Goal: Information Seeking & Learning: Check status

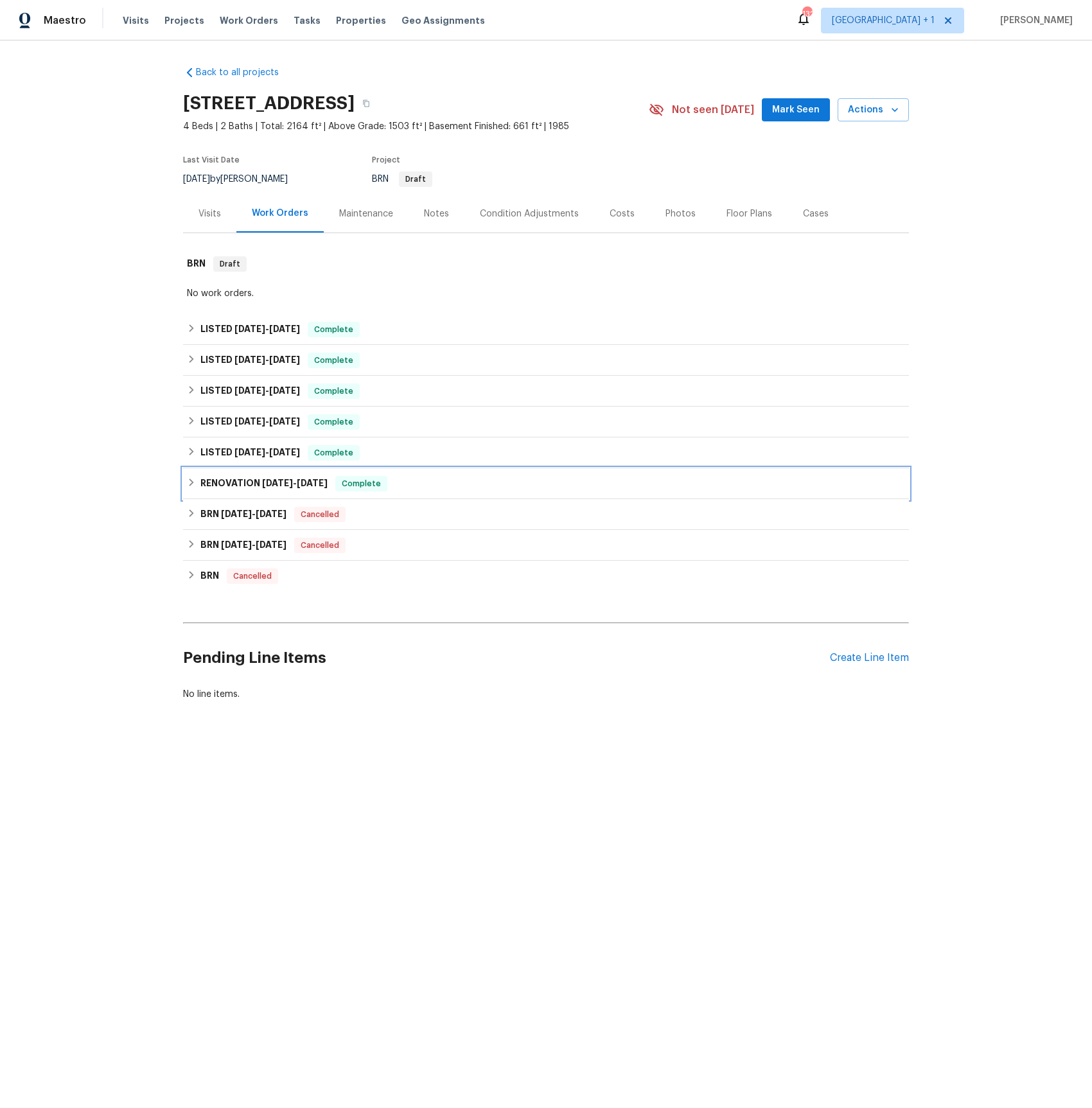
click at [252, 487] on h6 "RENOVATION 8/26/24 - 9/12/24" at bounding box center [265, 484] width 128 height 15
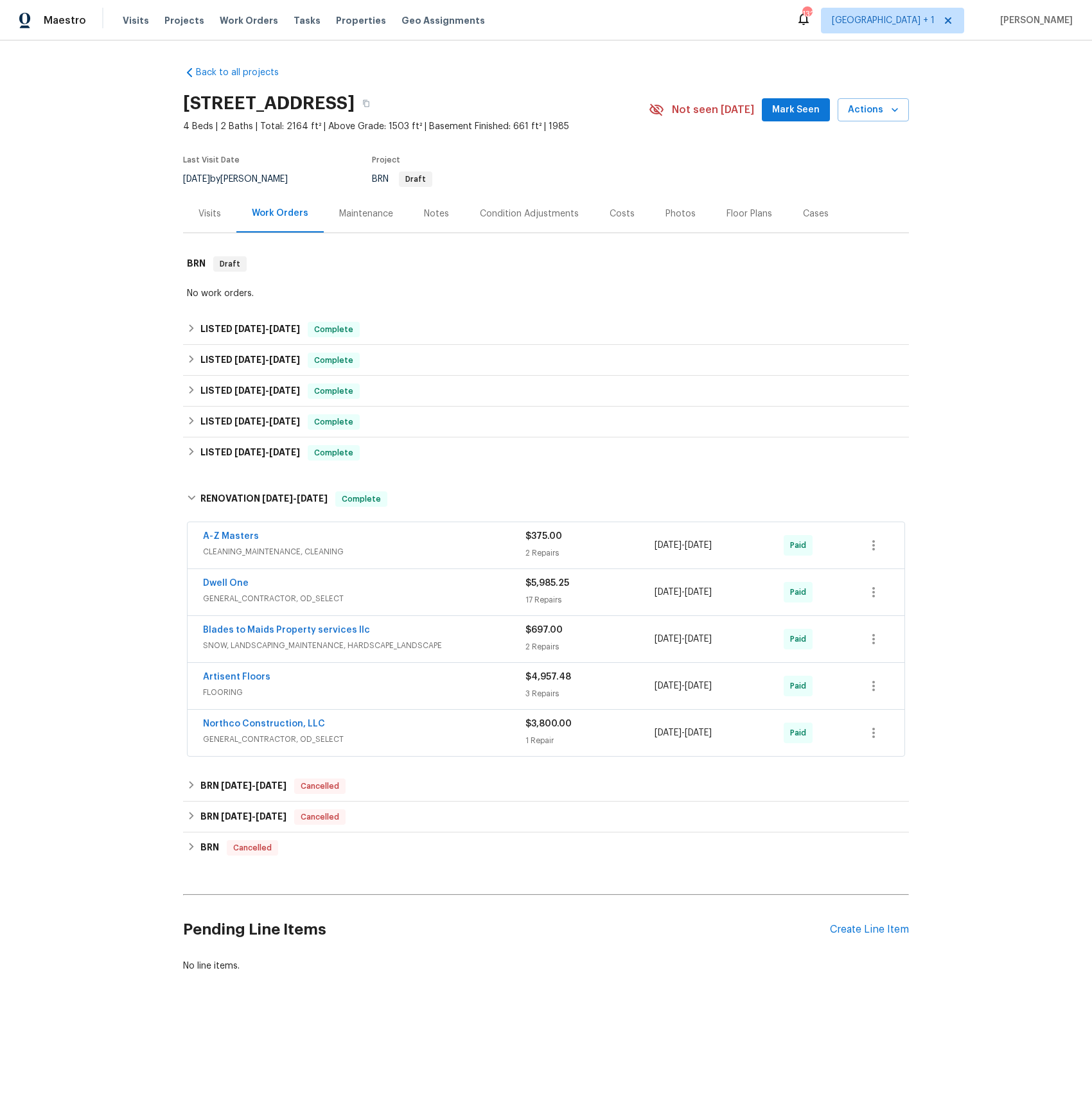
click at [235, 597] on span "GENERAL_CONTRACTOR, OD_SELECT" at bounding box center [364, 599] width 322 height 13
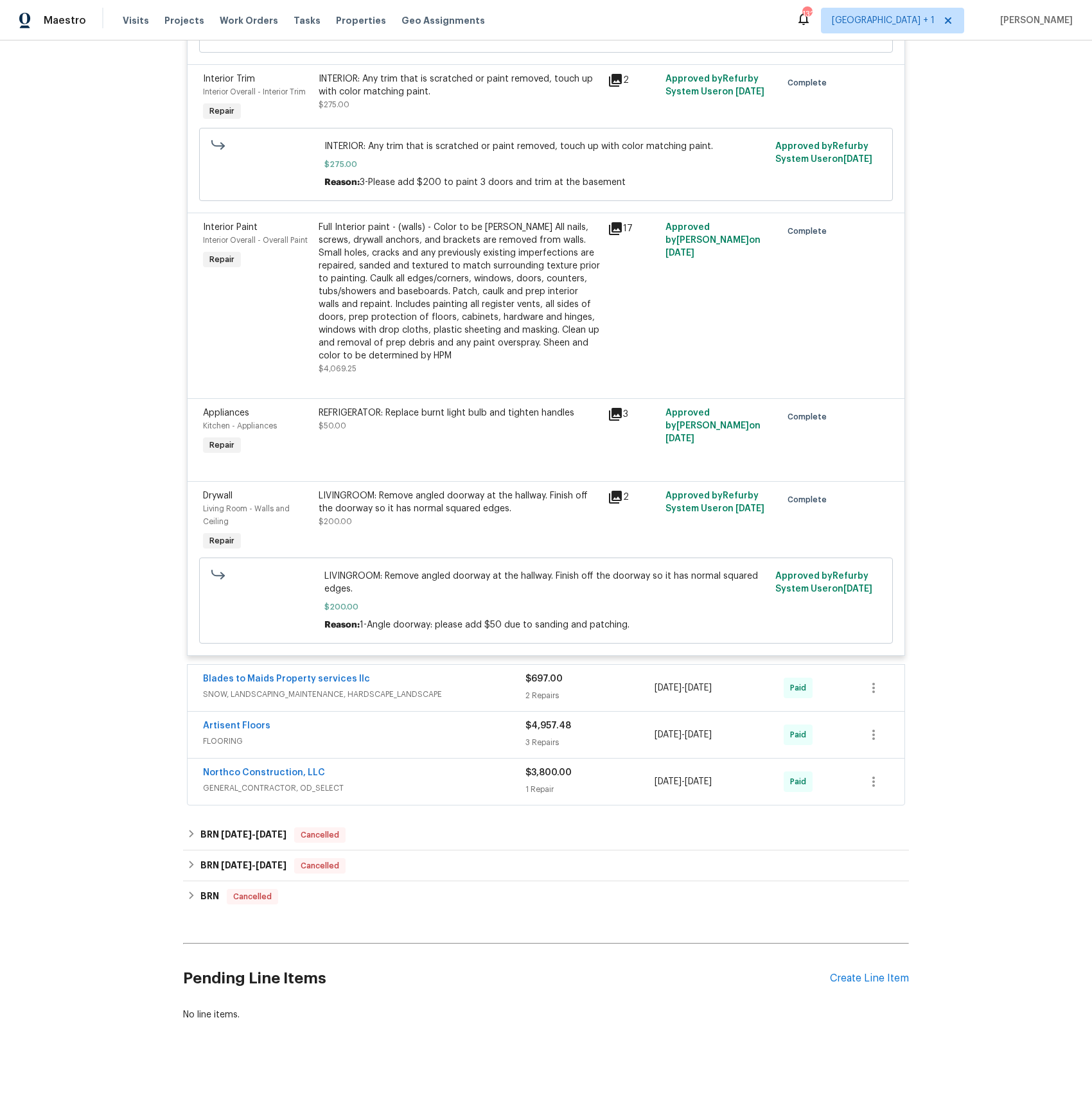
scroll to position [2287, 0]
click at [315, 695] on span "SNOW, LANDSCAPING_MAINTENANCE, HARDSCAPE_LANDSCAPE" at bounding box center [364, 694] width 322 height 13
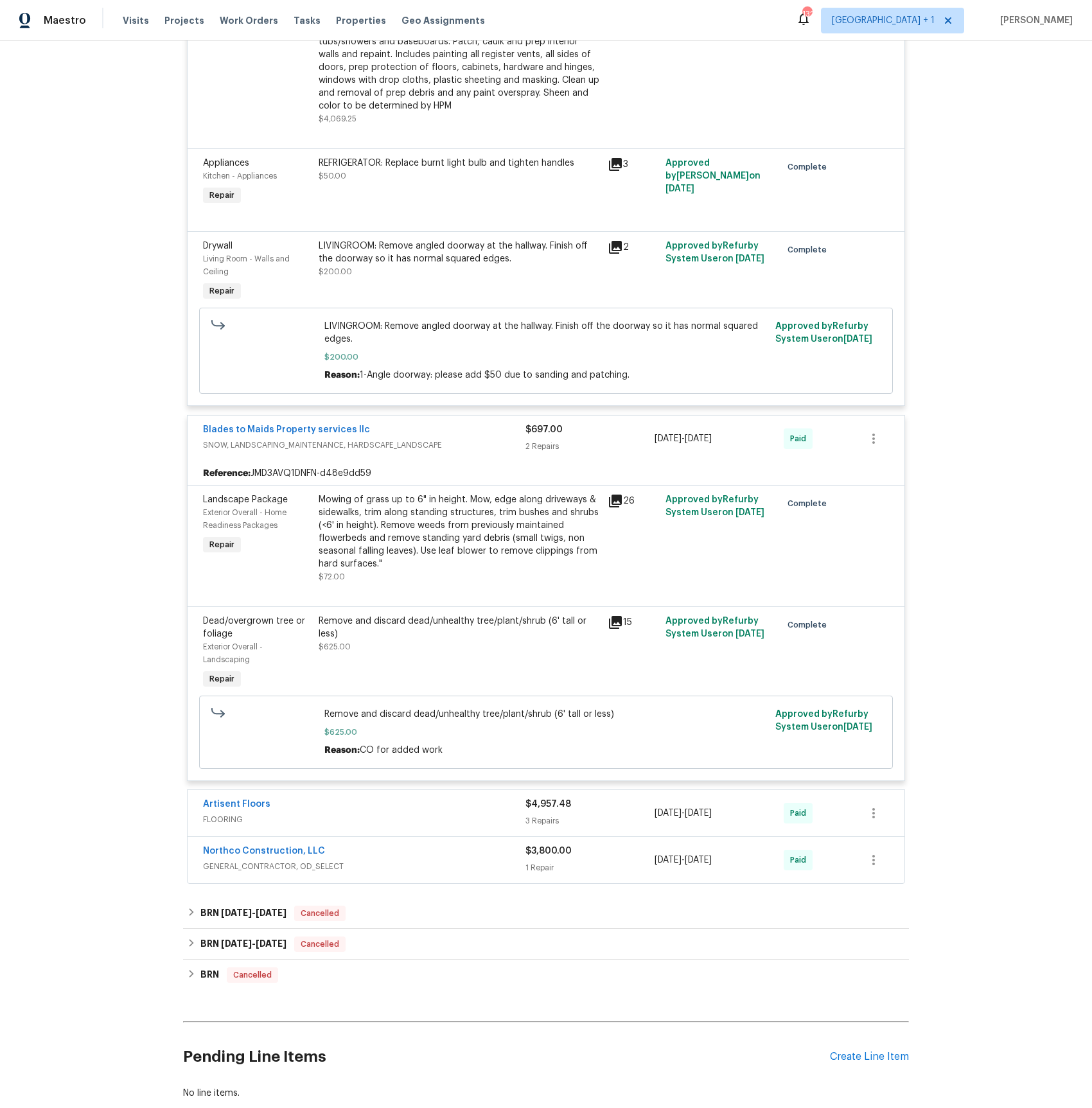
scroll to position [2619, 0]
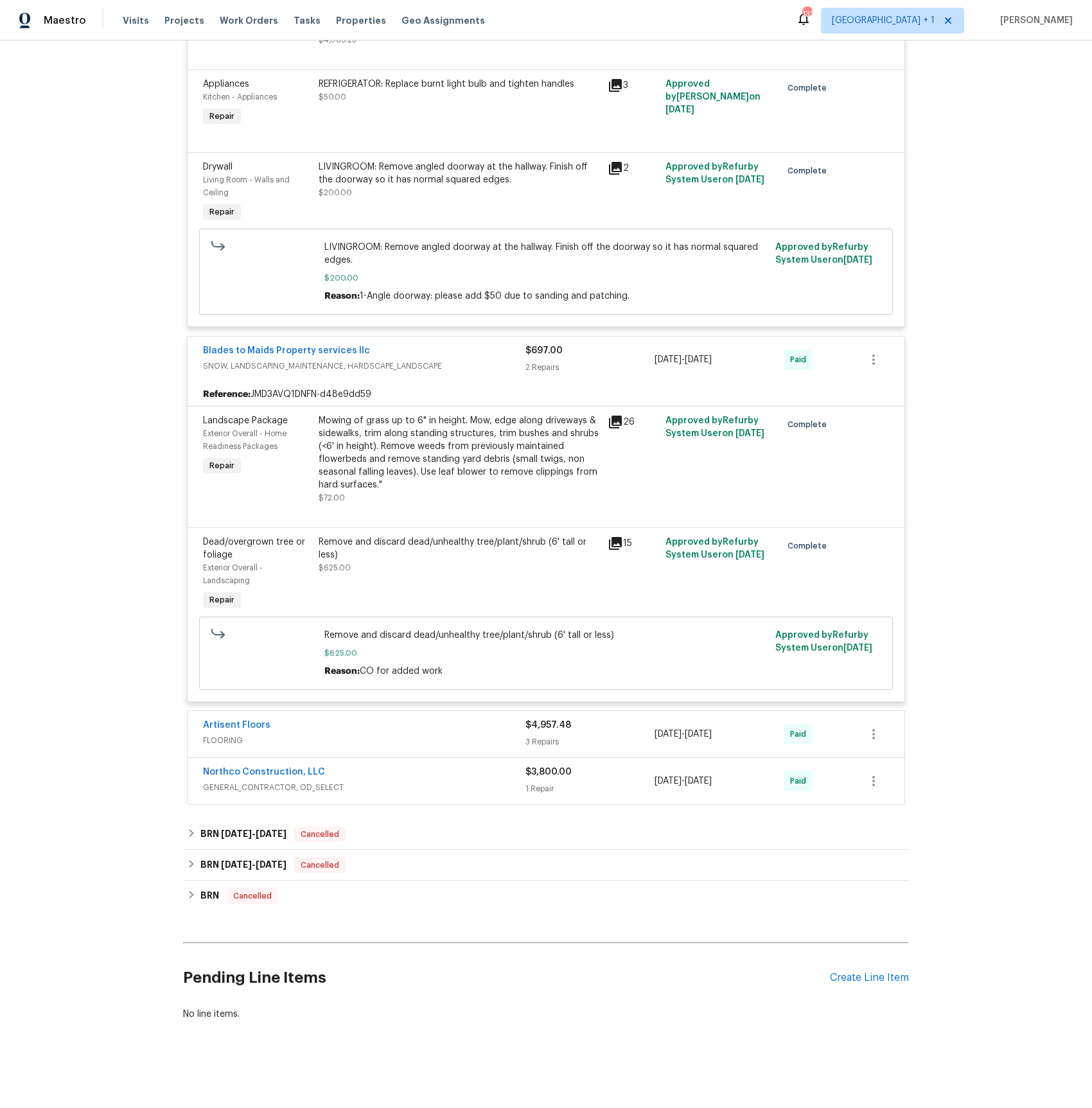
drag, startPoint x: 269, startPoint y: 793, endPoint x: 275, endPoint y: 787, distance: 8.5
click at [269, 793] on span "GENERAL_CONTRACTOR, OD_SELECT" at bounding box center [364, 788] width 322 height 13
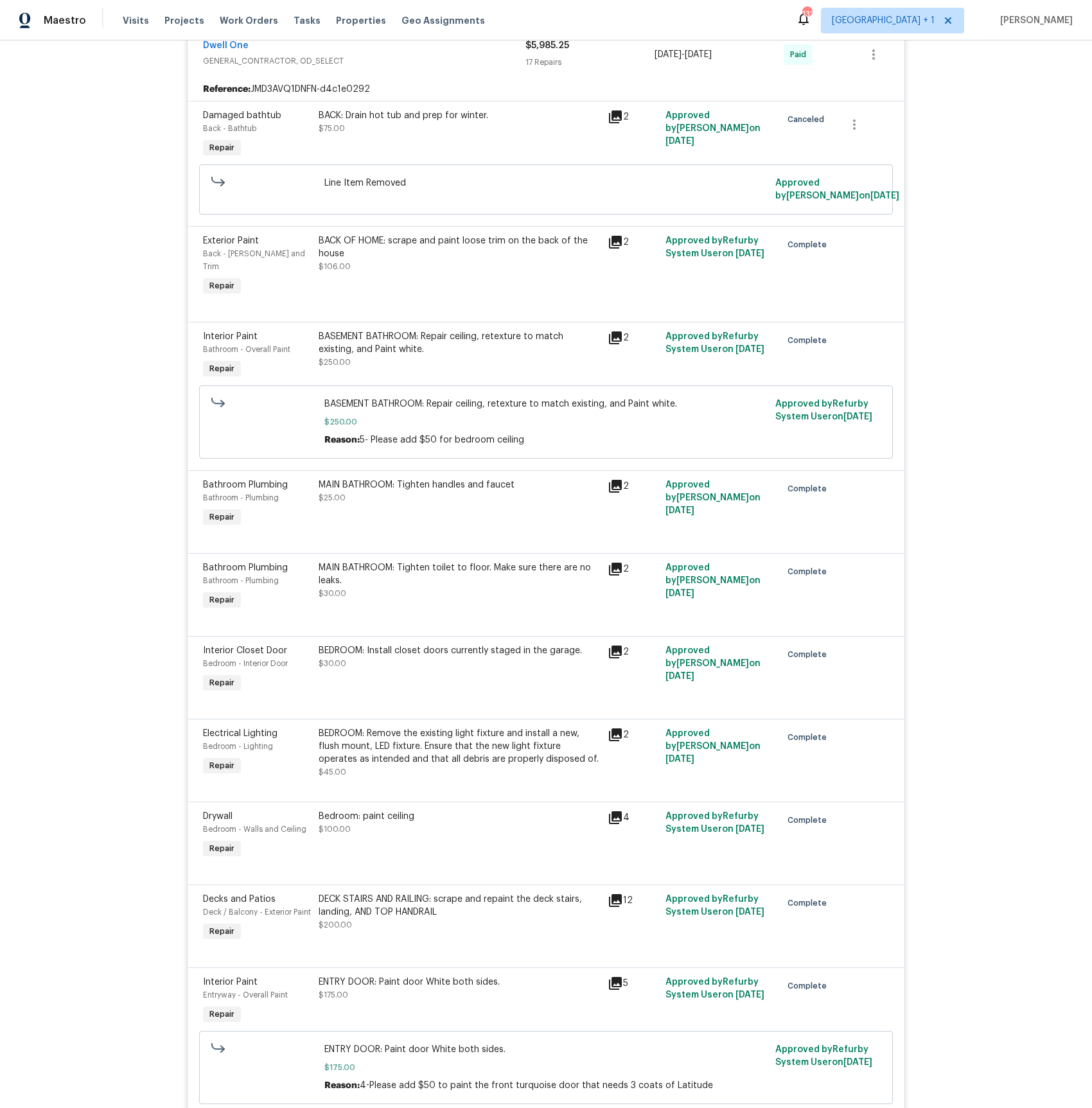
scroll to position [0, 0]
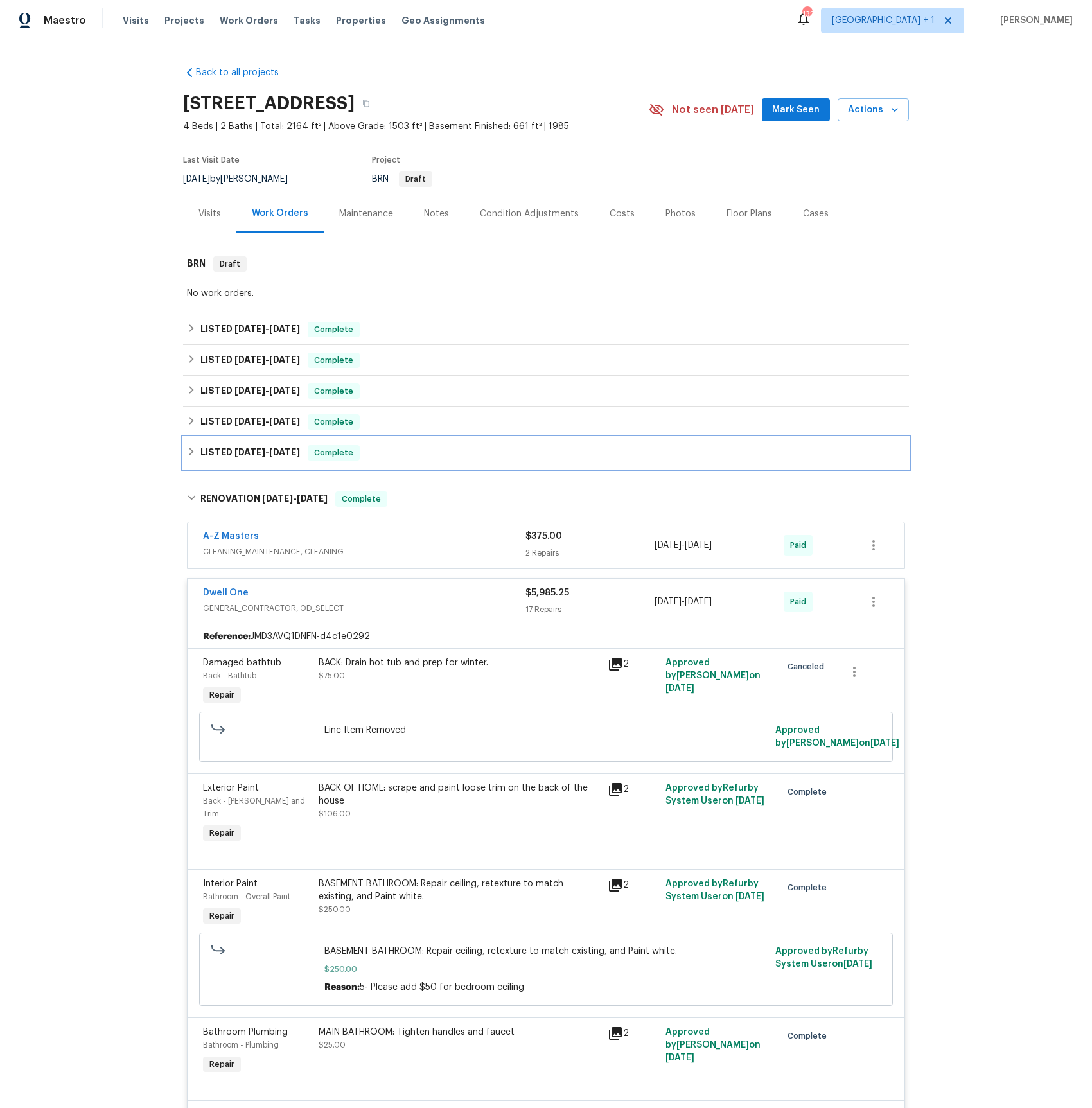
click at [235, 455] on span "9/26/24" at bounding box center [250, 452] width 31 height 9
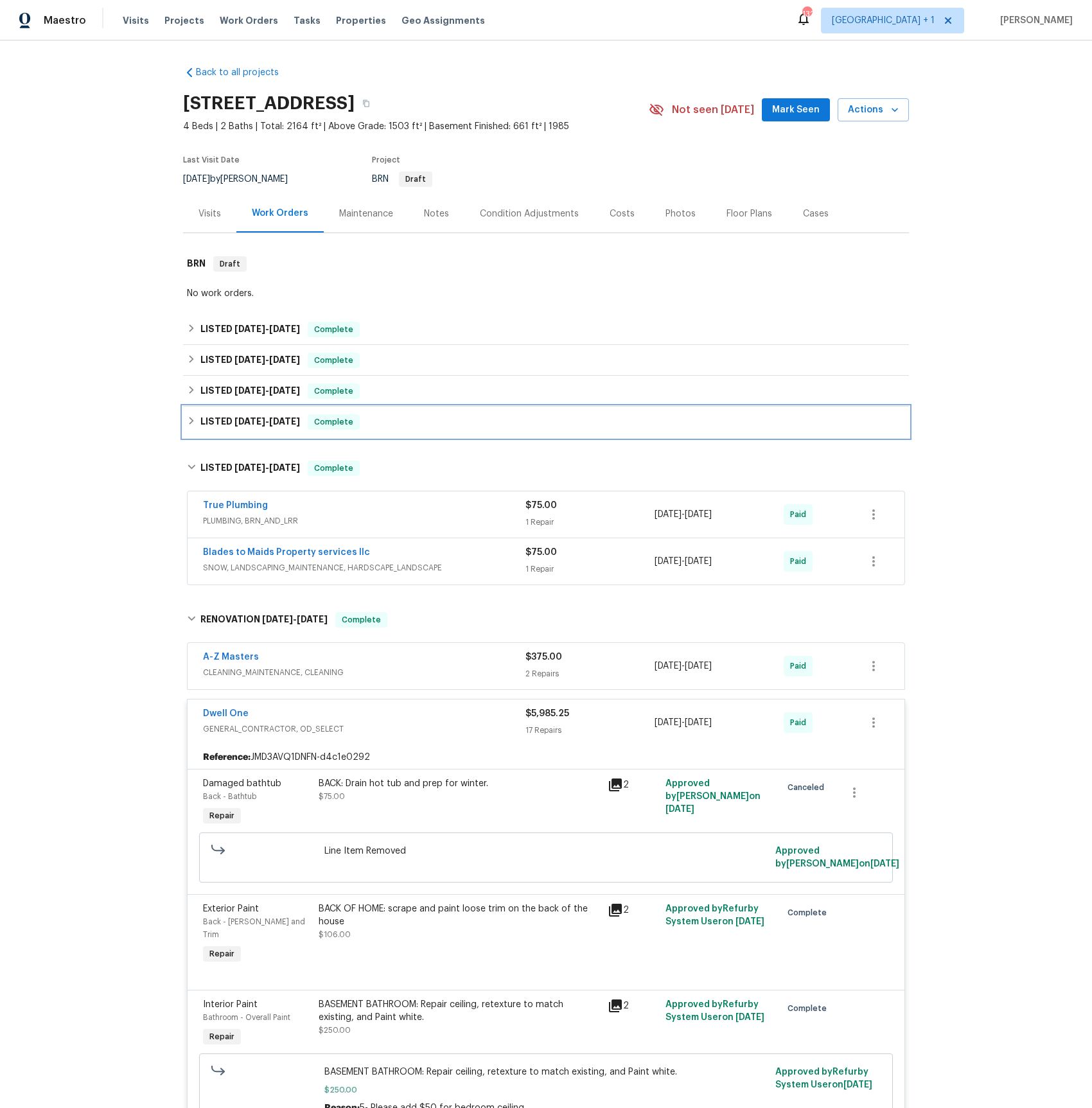
click at [228, 421] on h6 "LISTED 11/27/24 - 12/20/24" at bounding box center [251, 421] width 100 height 15
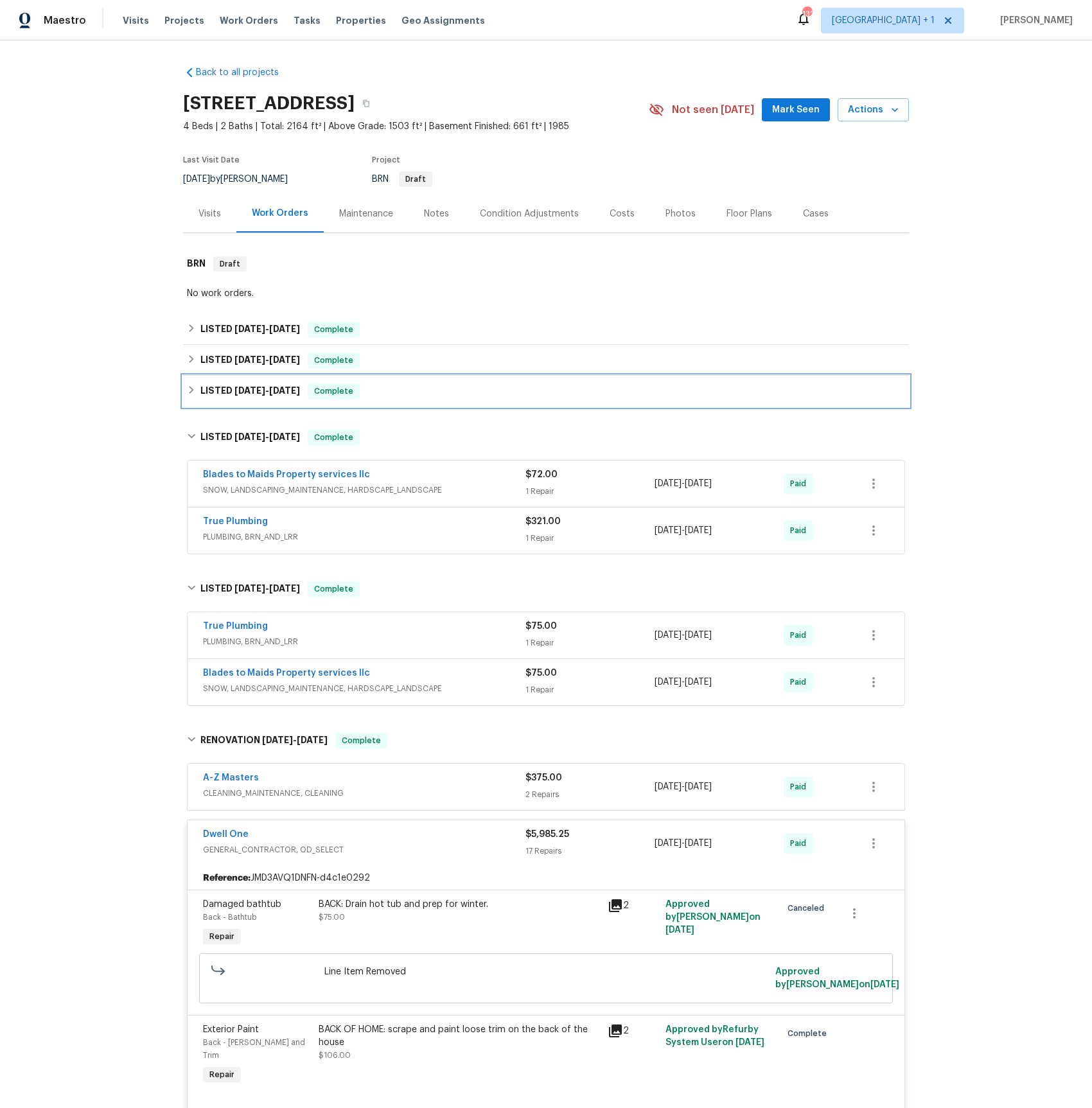
click at [226, 391] on h6 "LISTED 4/18/25 - 4/19/25" at bounding box center [251, 391] width 100 height 15
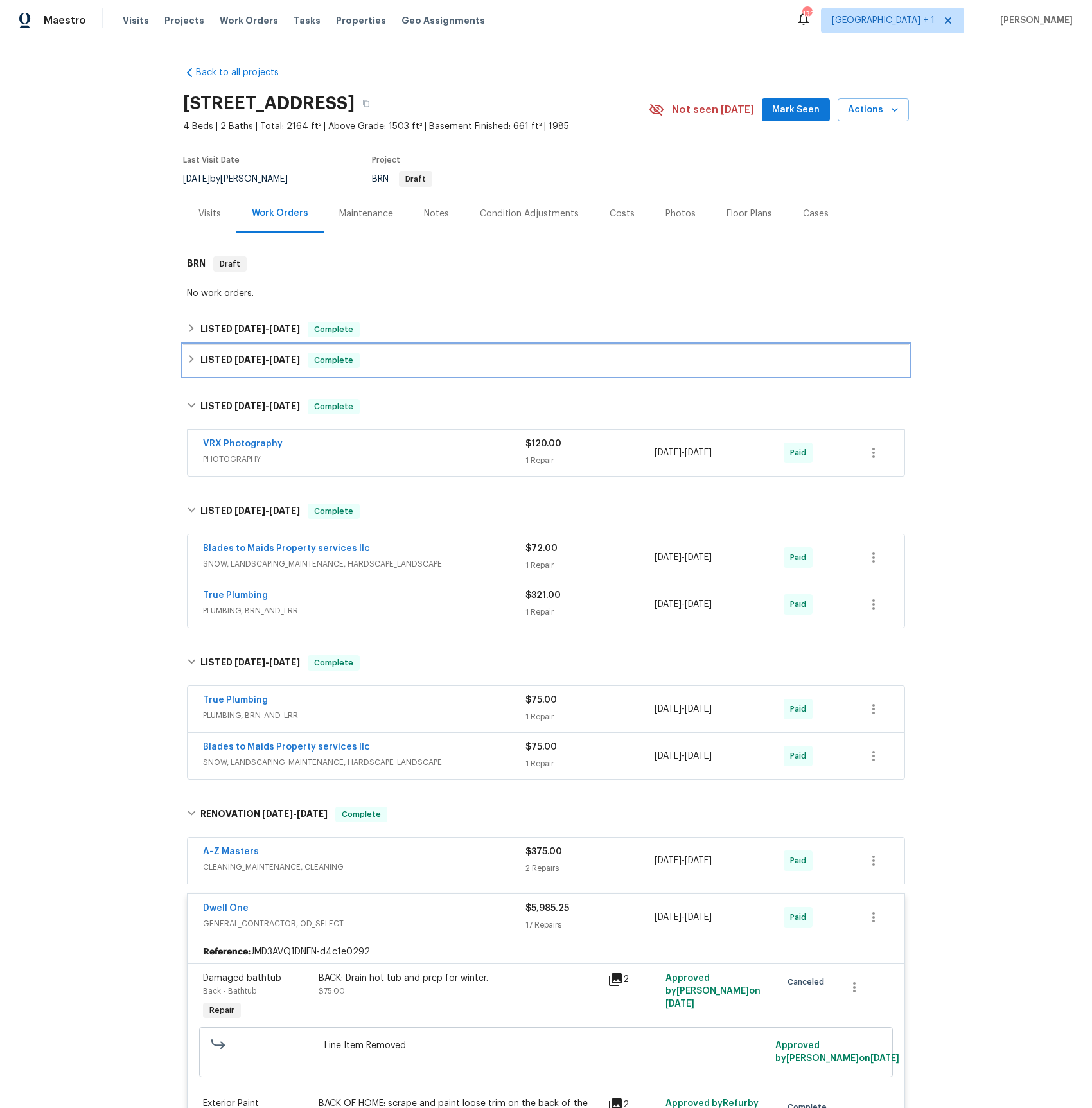
drag, startPoint x: 235, startPoint y: 358, endPoint x: 235, endPoint y: 342, distance: 16.0
click at [235, 358] on span "8/4/25" at bounding box center [250, 360] width 31 height 9
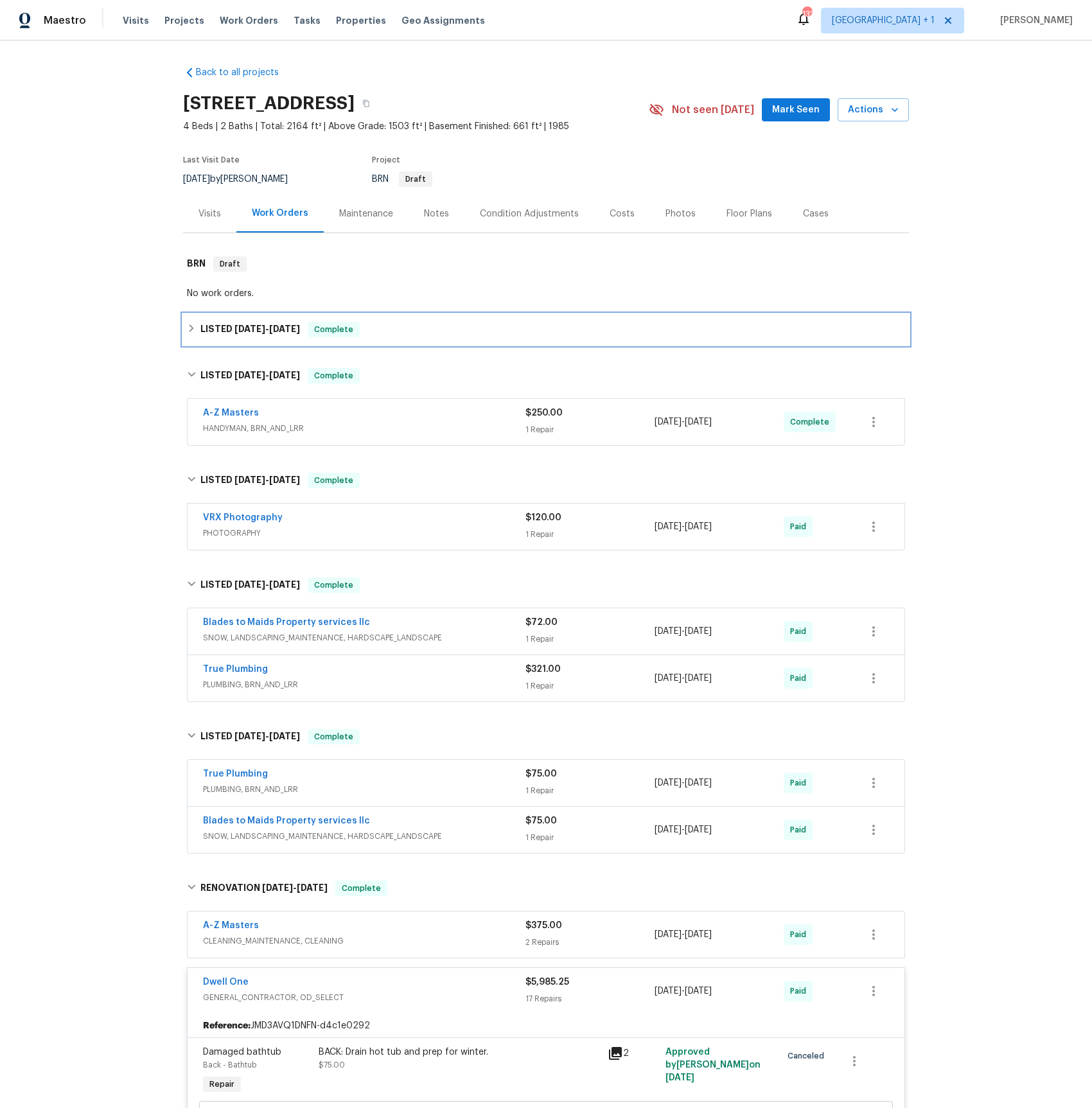
click at [235, 332] on span "8/6/25" at bounding box center [250, 329] width 31 height 9
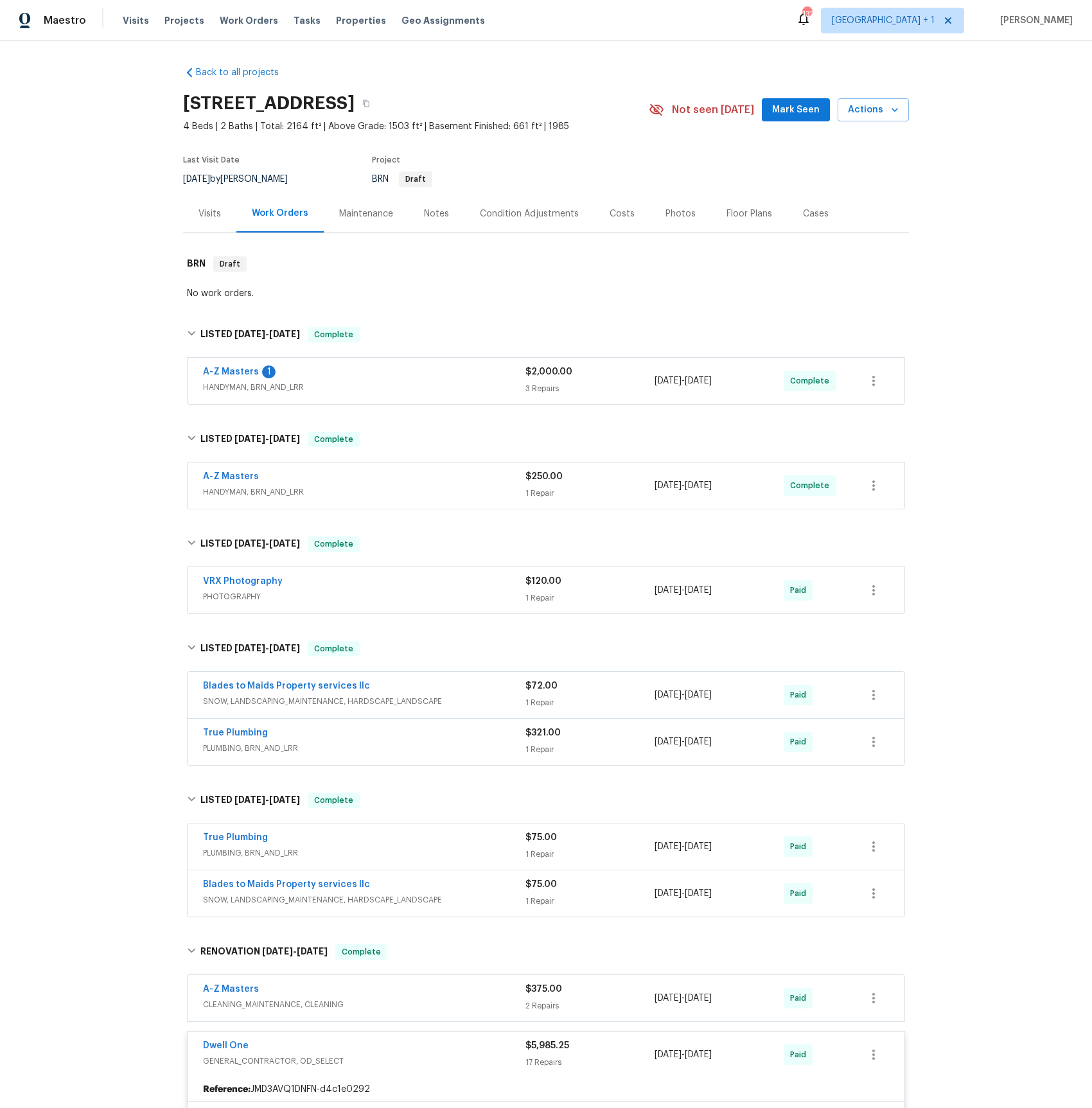
click at [245, 384] on span "HANDYMAN, BRN_AND_LRR" at bounding box center [364, 388] width 322 height 13
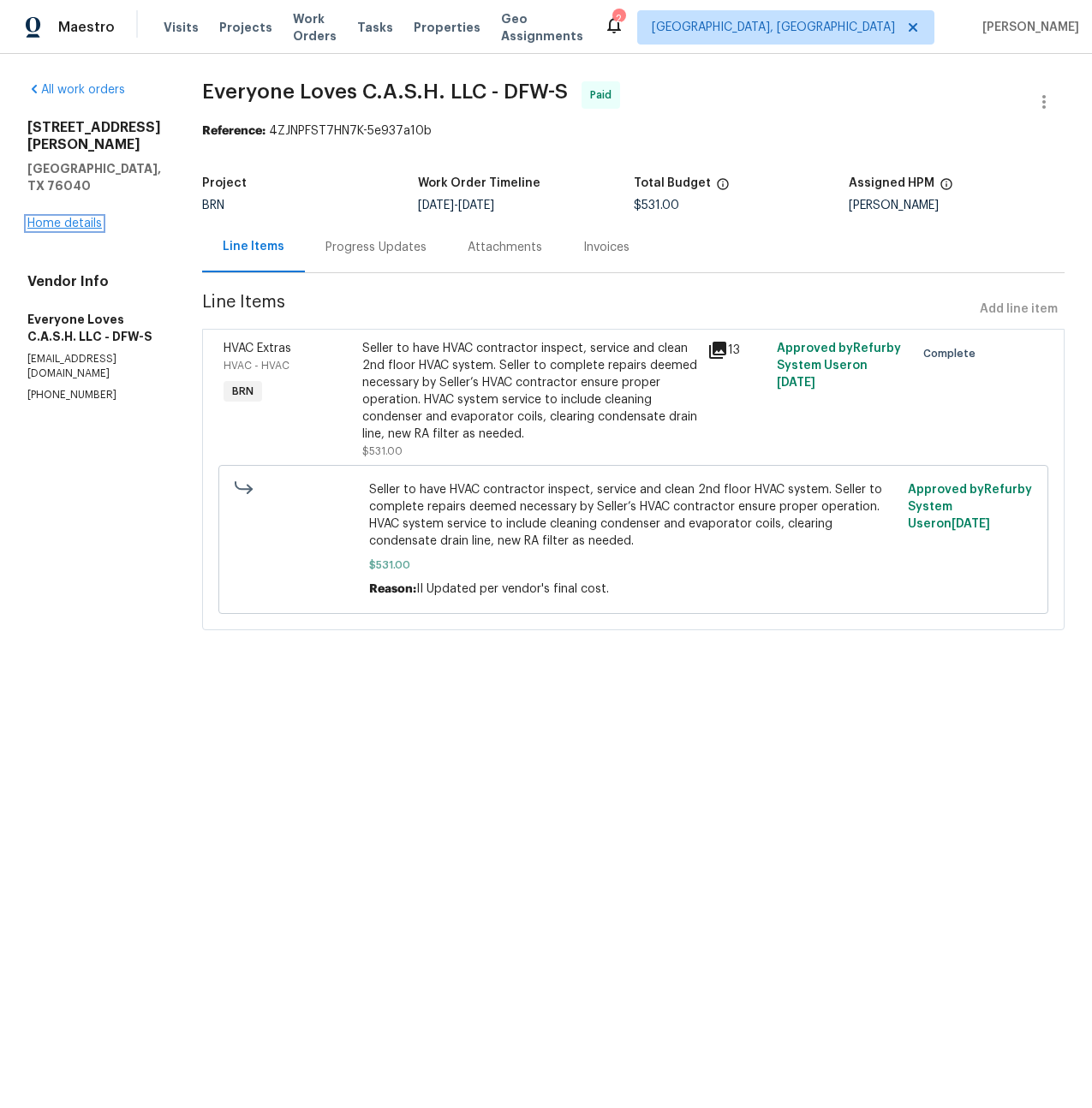
click at [59, 218] on link "Home details" at bounding box center [64, 224] width 74 height 12
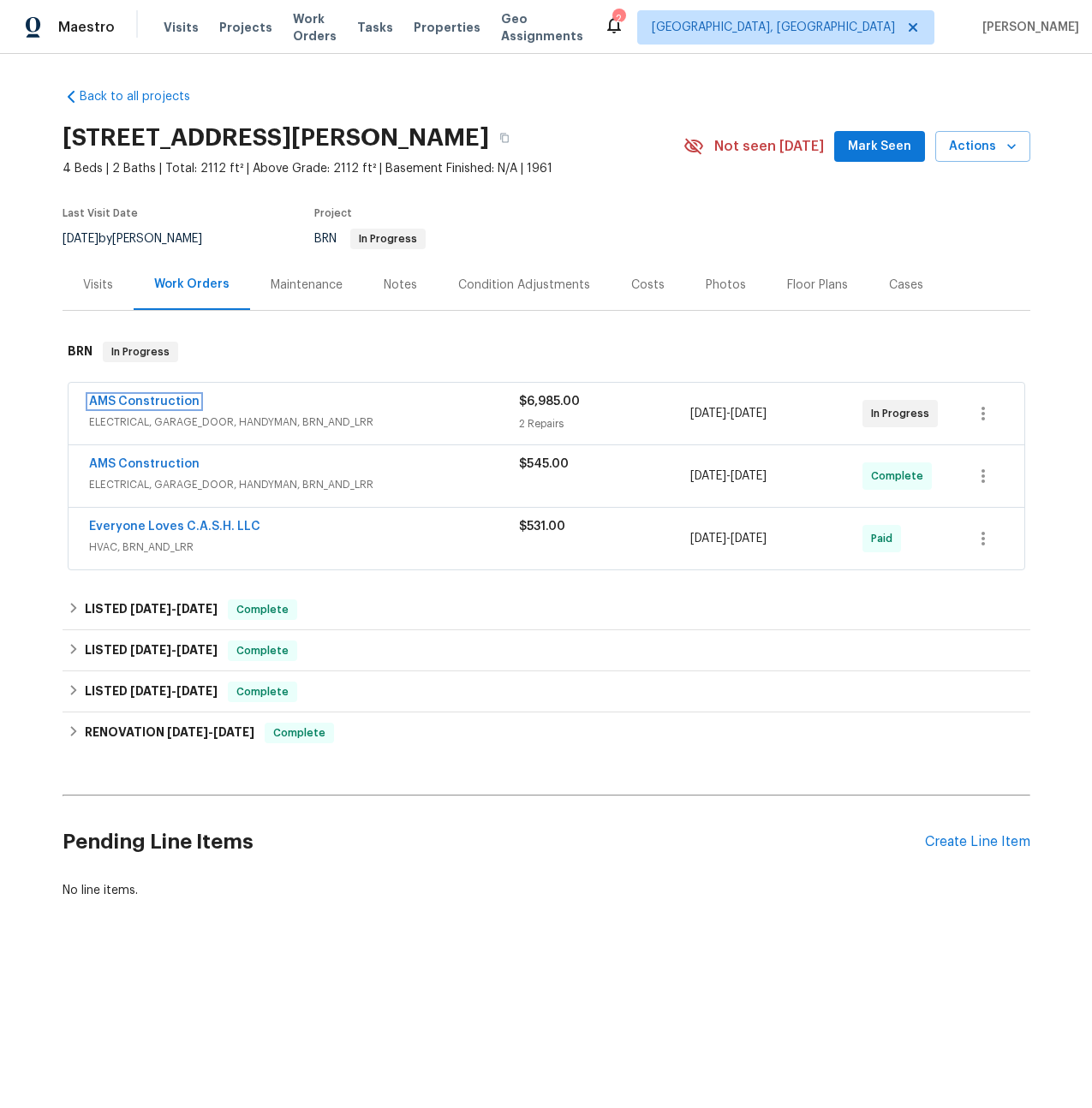
click at [132, 401] on link "AMS Construction" at bounding box center [144, 402] width 110 height 12
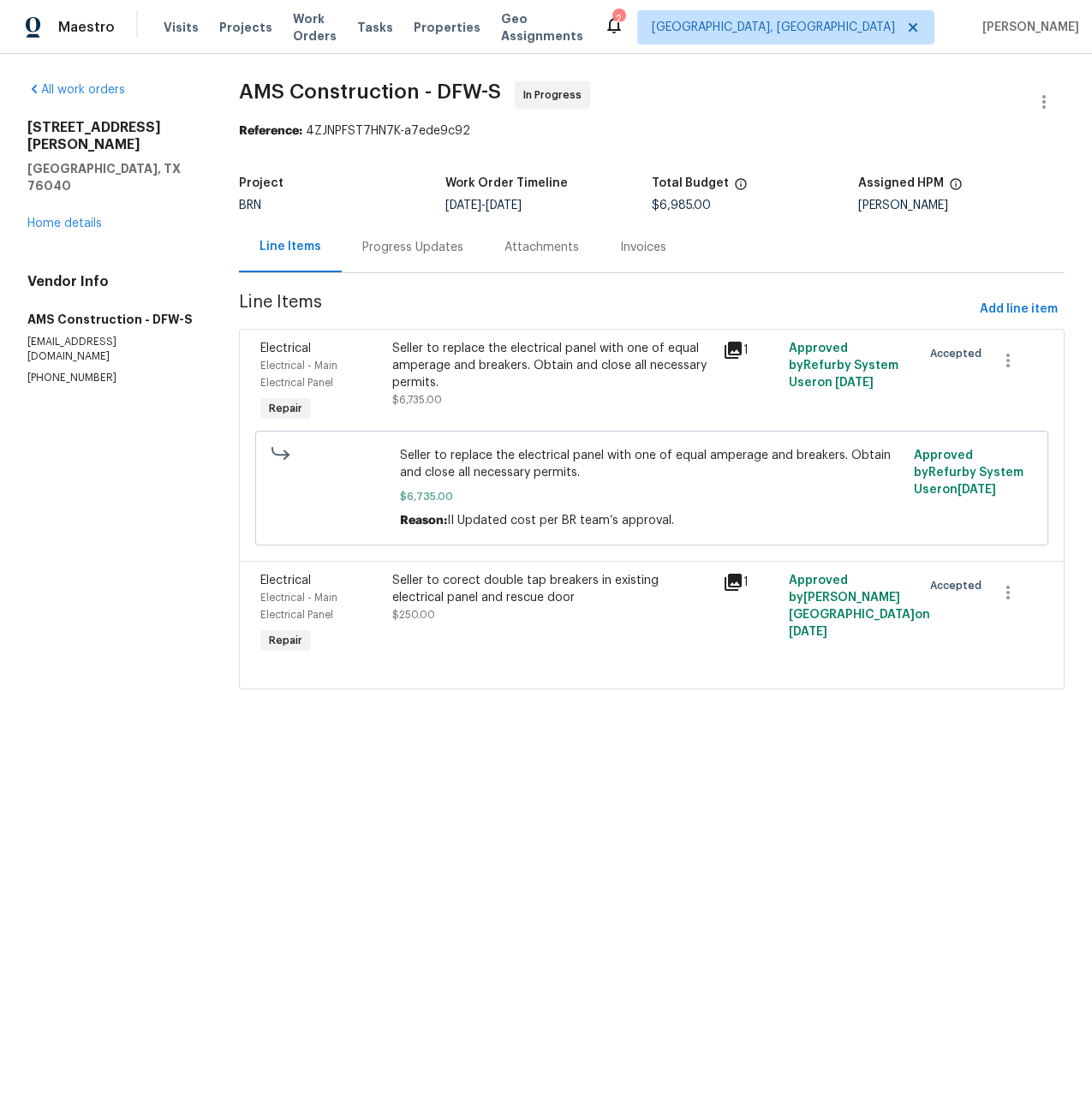
click at [420, 250] on div "Progress Updates" at bounding box center [412, 248] width 101 height 18
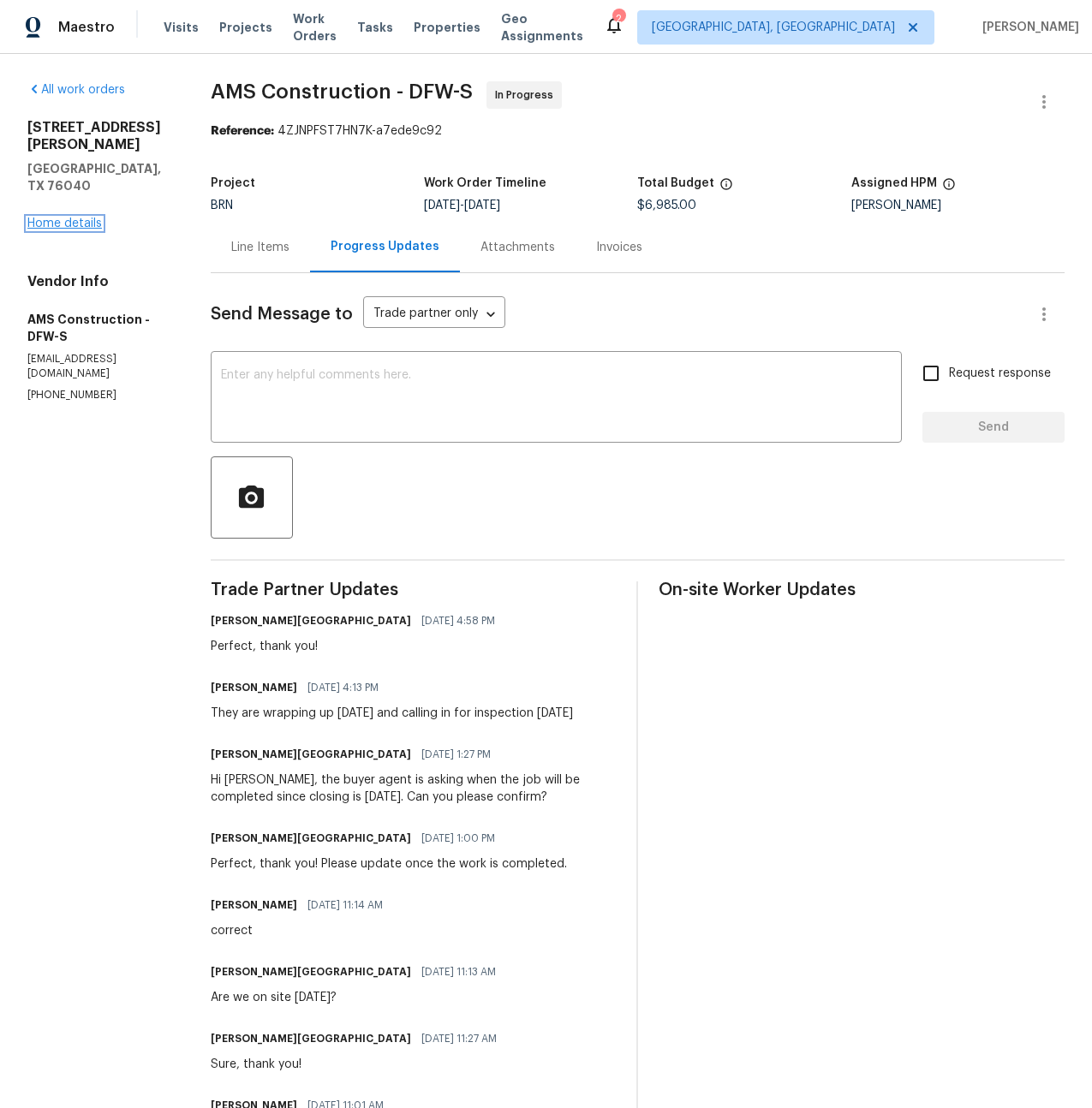
click at [56, 218] on link "Home details" at bounding box center [64, 224] width 74 height 12
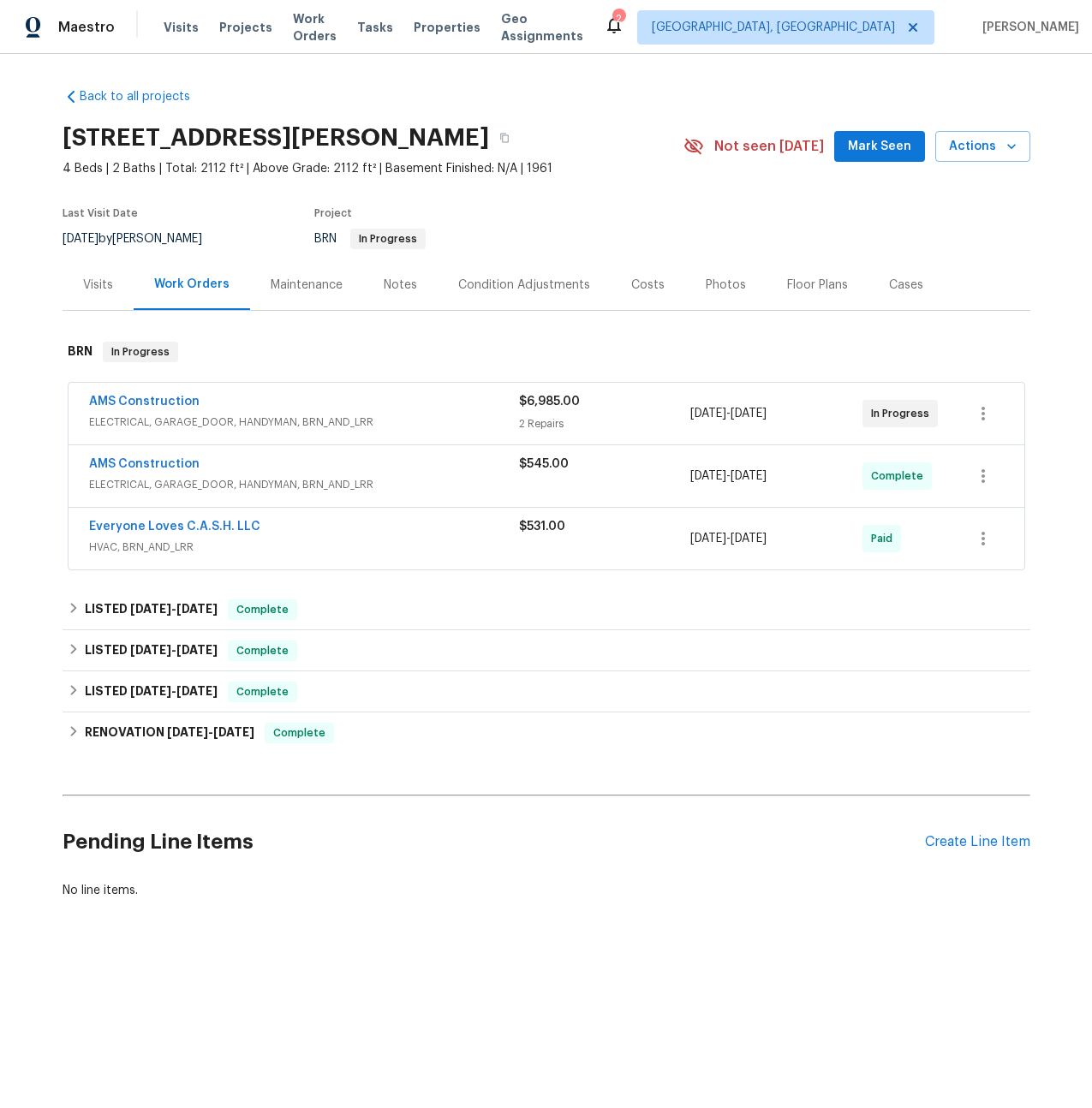
click at [159, 484] on span "ELECTRICAL, GARAGE_DOOR, HANDYMAN, BRN_AND_LRR" at bounding box center [304, 485] width 430 height 18
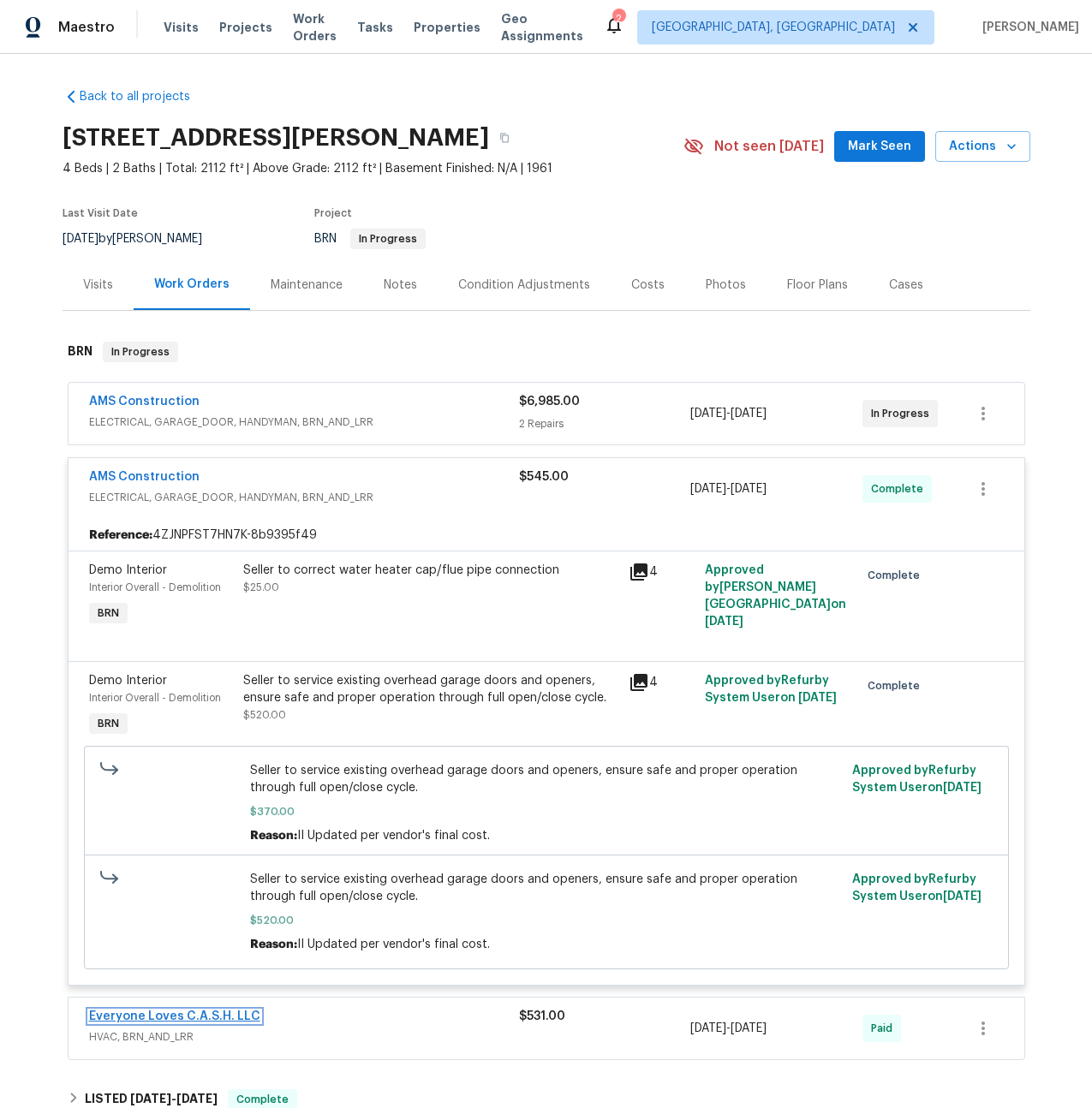
click at [144, 1020] on link "Everyone Loves C.A.S.H. LLC" at bounding box center [174, 1017] width 171 height 12
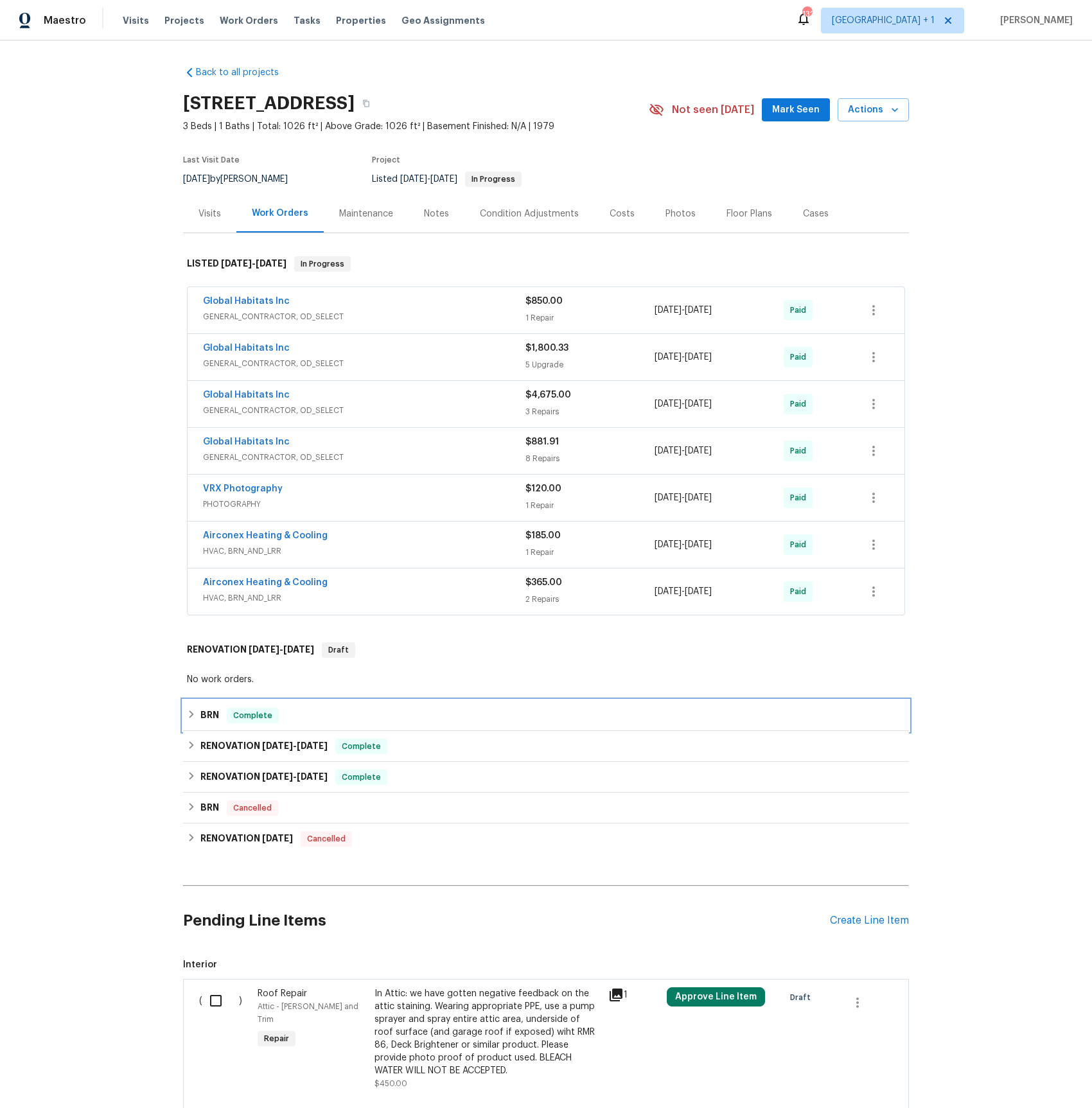
drag, startPoint x: 208, startPoint y: 714, endPoint x: 219, endPoint y: 701, distance: 17.0
click at [208, 714] on h6 "BRN" at bounding box center [210, 715] width 18 height 15
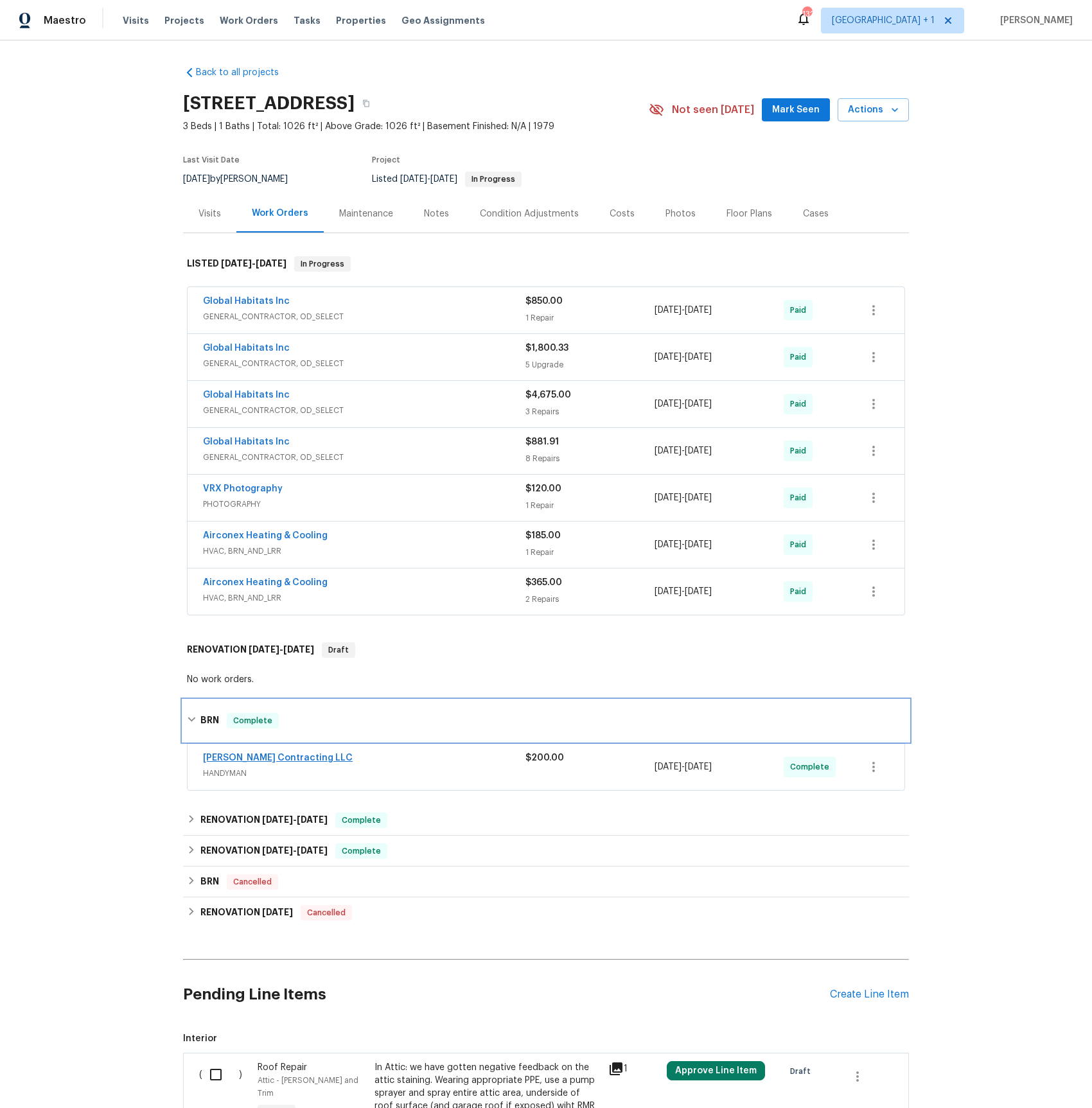
scroll to position [171, 0]
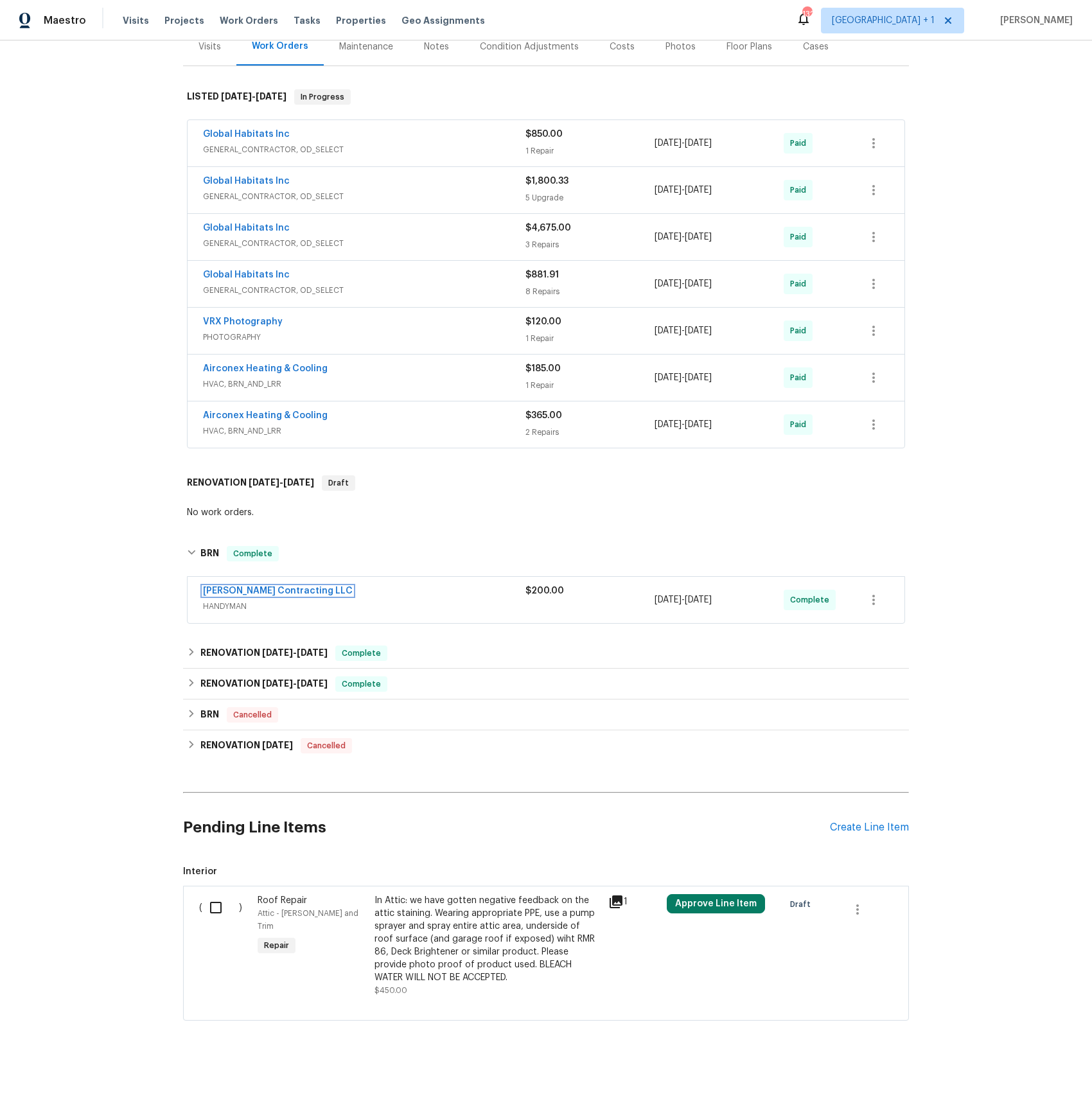
click at [253, 591] on link "Solano Contracting LLC" at bounding box center [278, 591] width 150 height 9
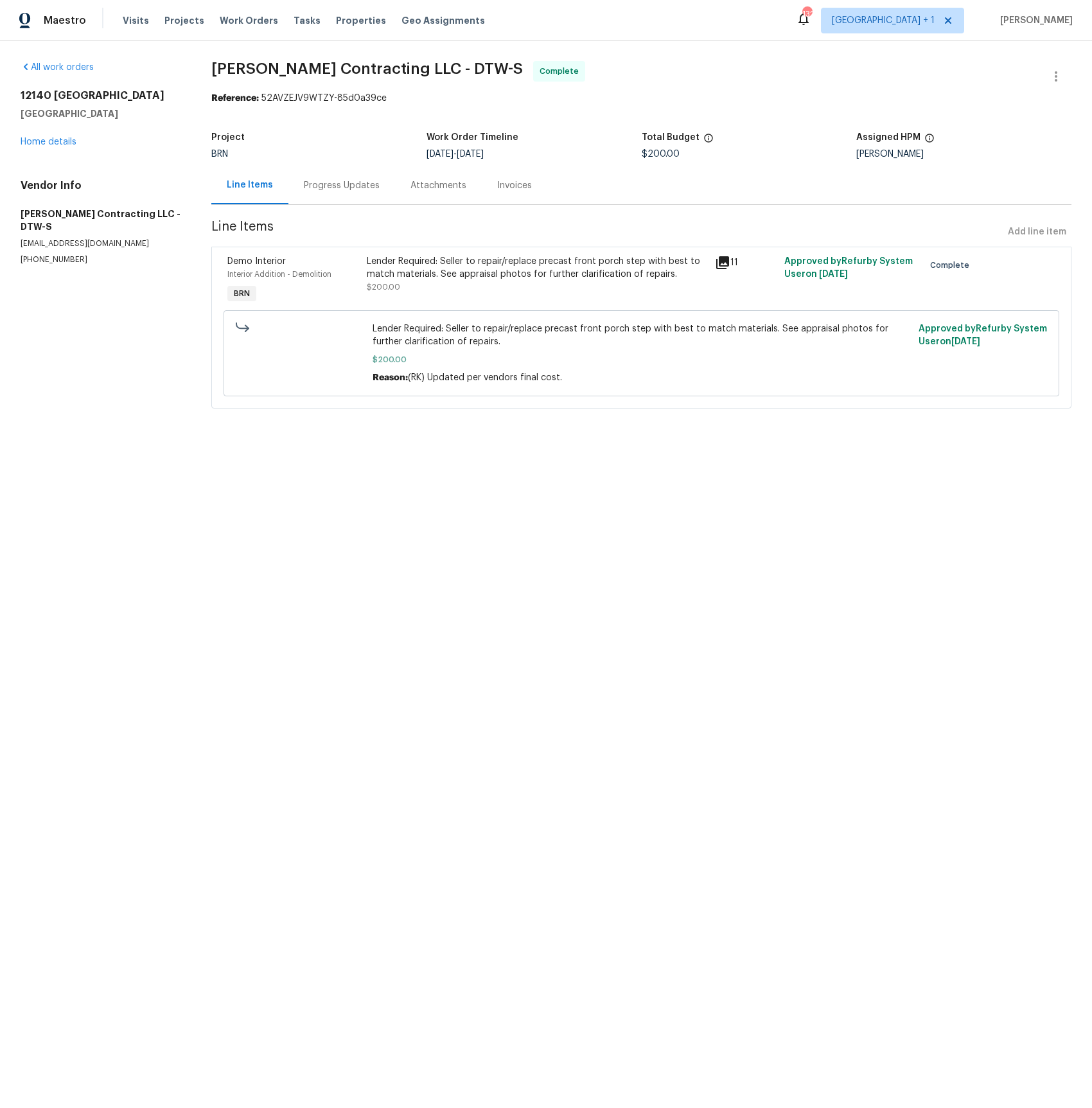
drag, startPoint x: 509, startPoint y: 185, endPoint x: 515, endPoint y: 246, distance: 61.3
click at [509, 185] on div "Invoices" at bounding box center [514, 186] width 34 height 13
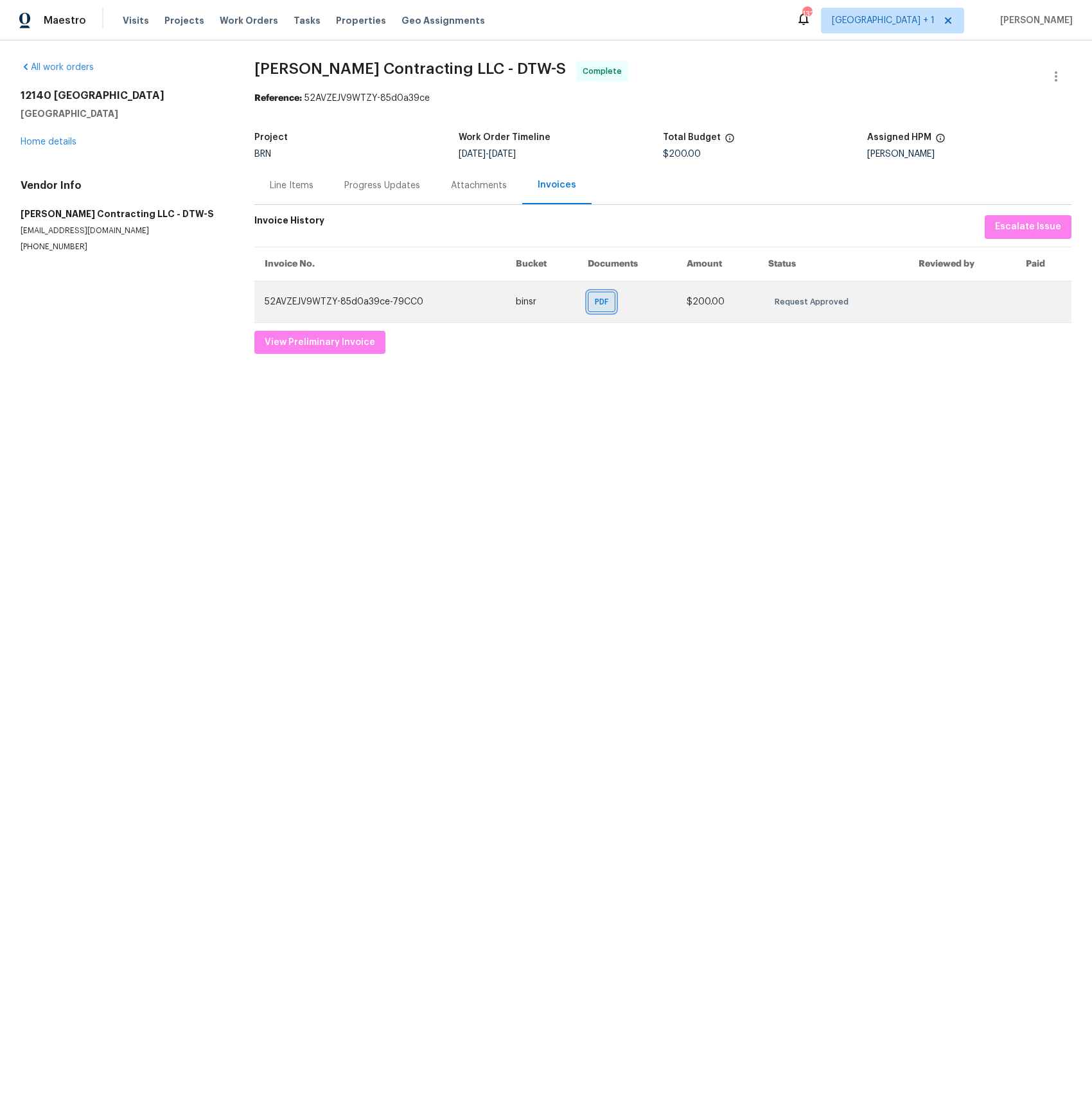
click at [608, 301] on span "PDF" at bounding box center [604, 302] width 18 height 13
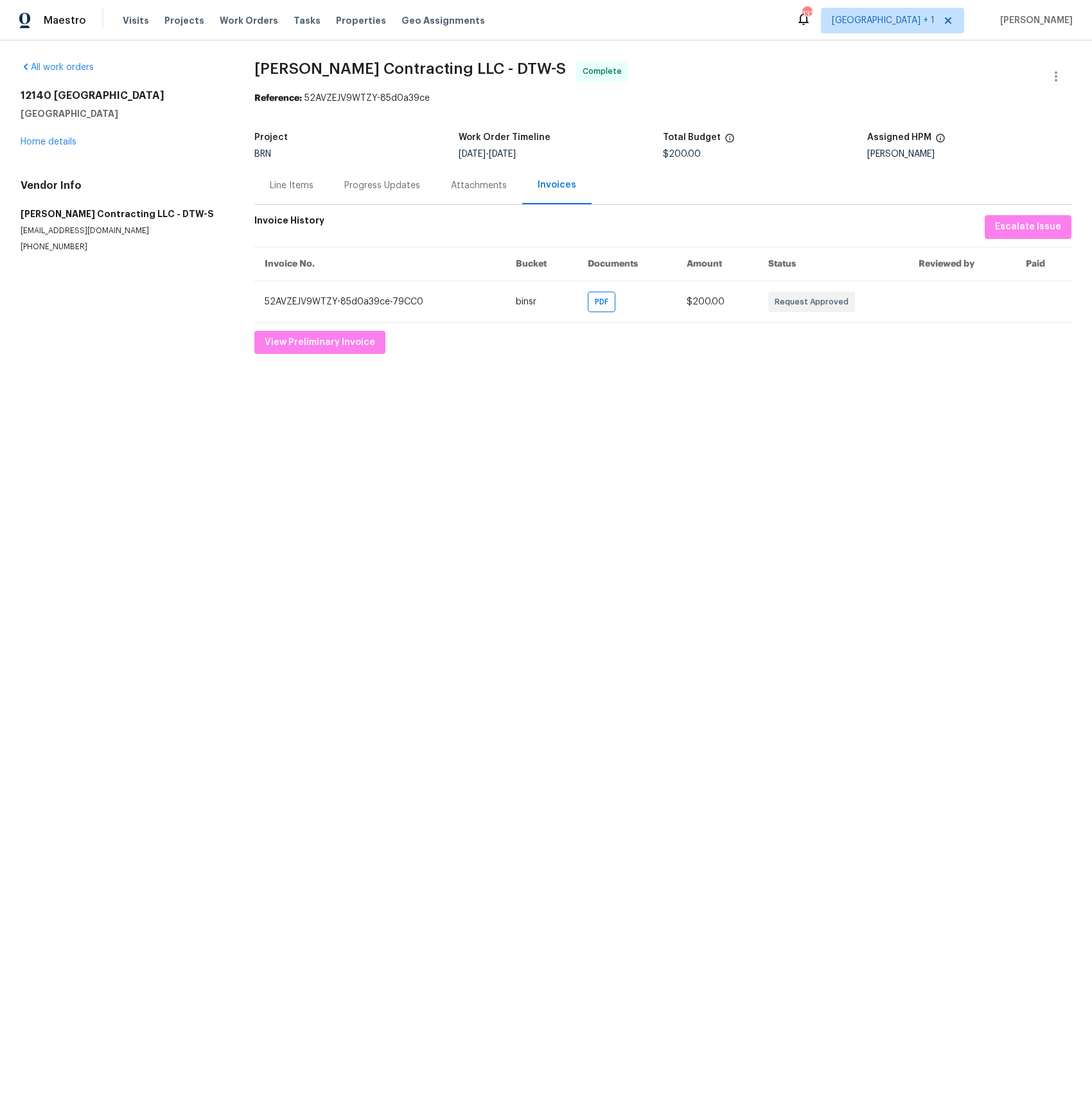
drag, startPoint x: 391, startPoint y: 186, endPoint x: 384, endPoint y: 185, distance: 7.1
click at [389, 186] on div "Progress Updates" at bounding box center [382, 186] width 75 height 13
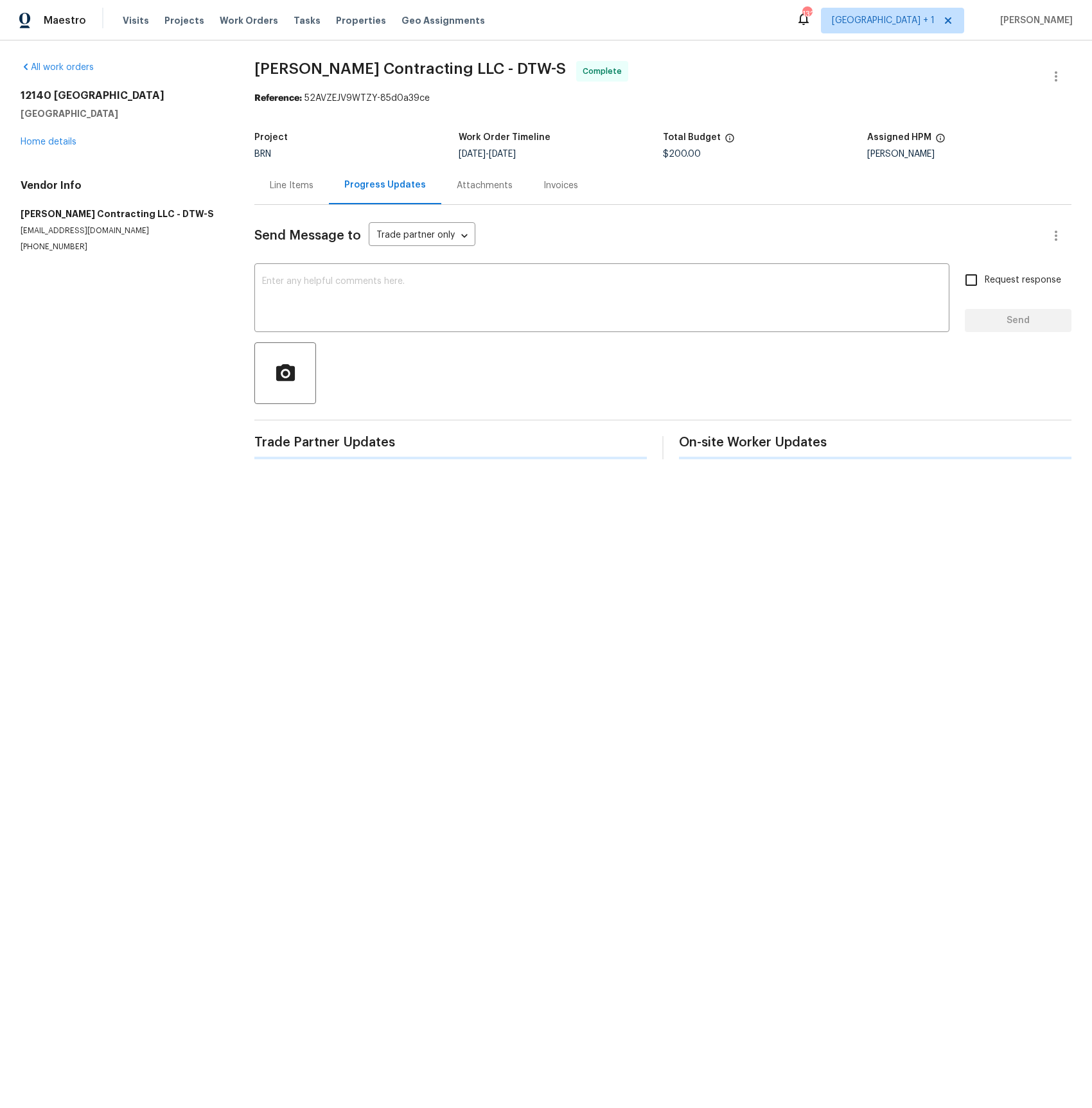
click at [380, 185] on div "Progress Updates" at bounding box center [385, 185] width 81 height 13
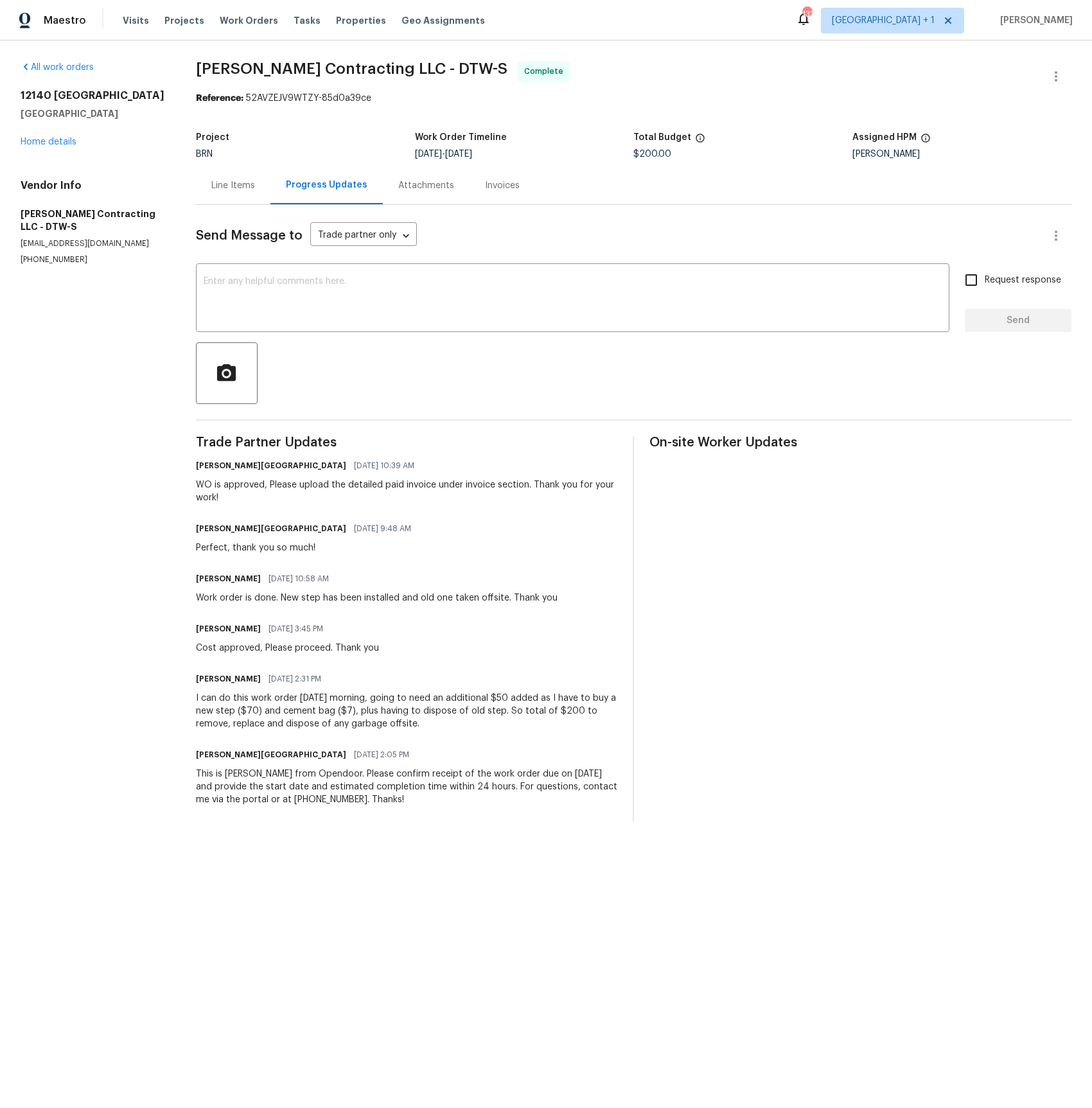
click at [244, 185] on div "Line Items" at bounding box center [233, 186] width 44 height 13
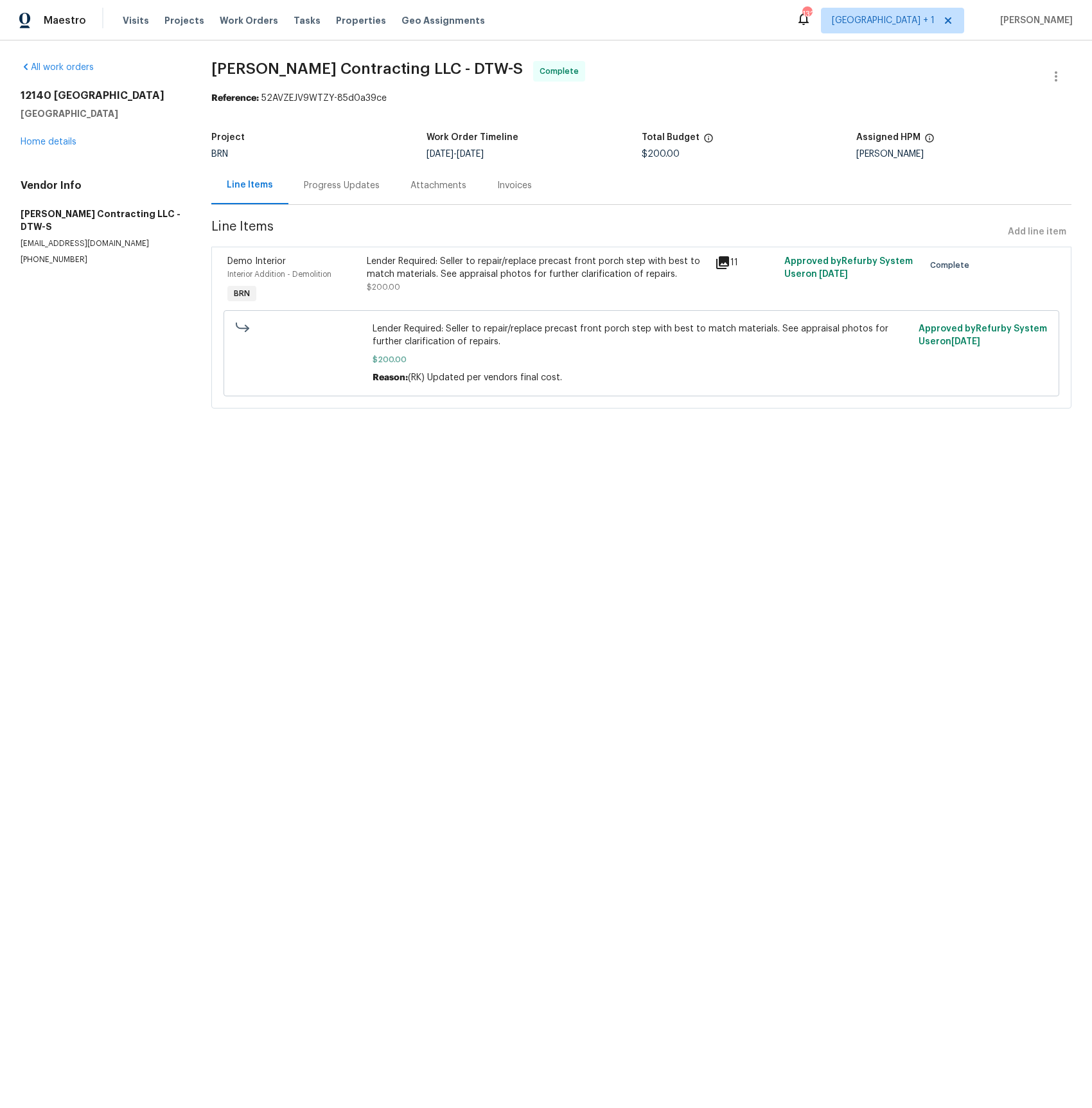
drag, startPoint x: 251, startPoint y: 100, endPoint x: 377, endPoint y: 103, distance: 126.0
click at [375, 105] on div "Reference: 52AVZEJV9WTZY-85d0a39ce" at bounding box center [641, 98] width 860 height 13
drag, startPoint x: 391, startPoint y: 98, endPoint x: 207, endPoint y: 97, distance: 184.0
click at [204, 97] on div "All work orders 12140 Centralia Redford, MI 48239 Home details Vendor Info Sola…" at bounding box center [546, 242] width 1092 height 404
copy div "Reference: 52AVZEJV9WTZY-85d0a39ce"
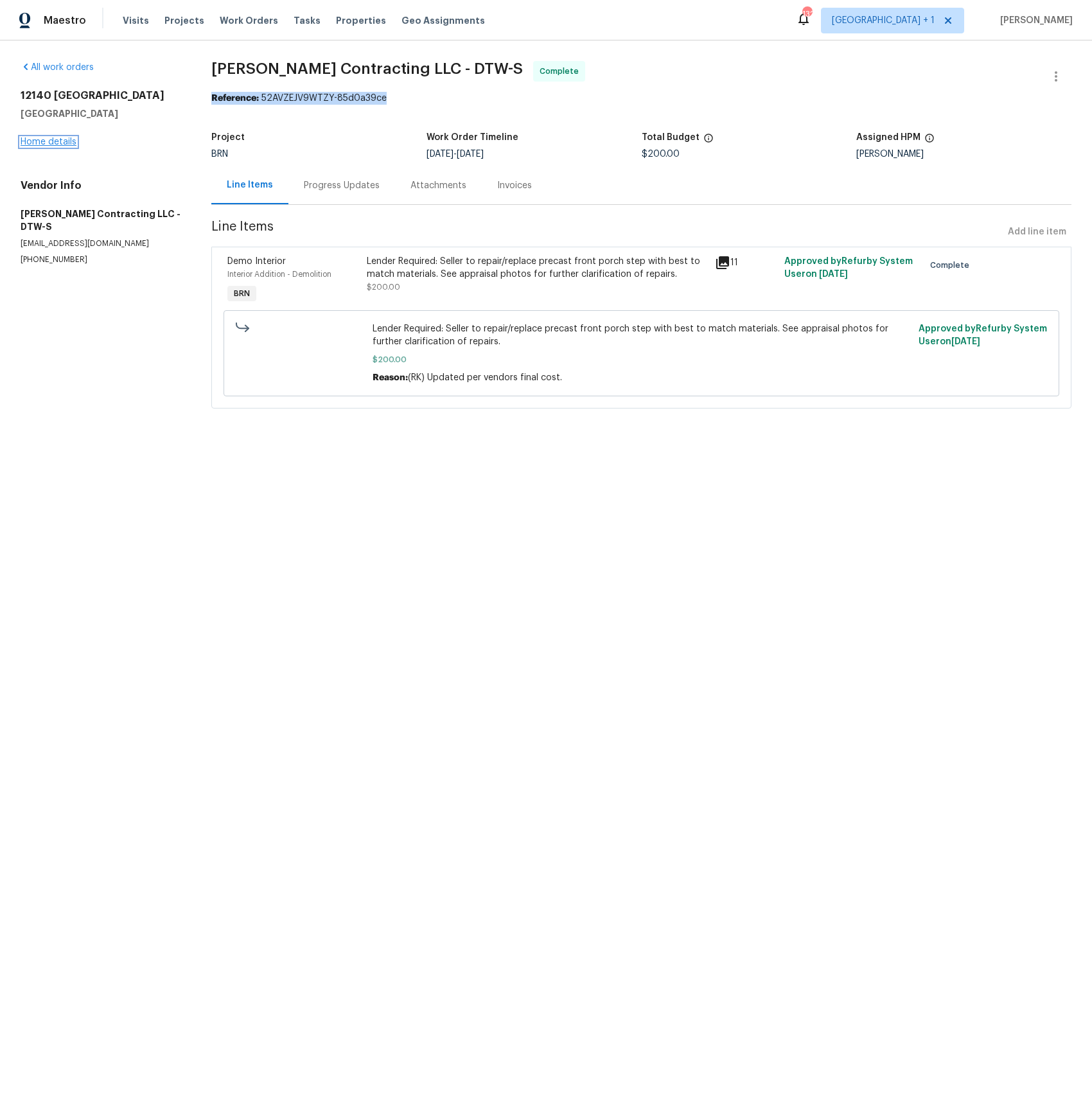
click at [62, 146] on link "Home details" at bounding box center [48, 142] width 56 height 9
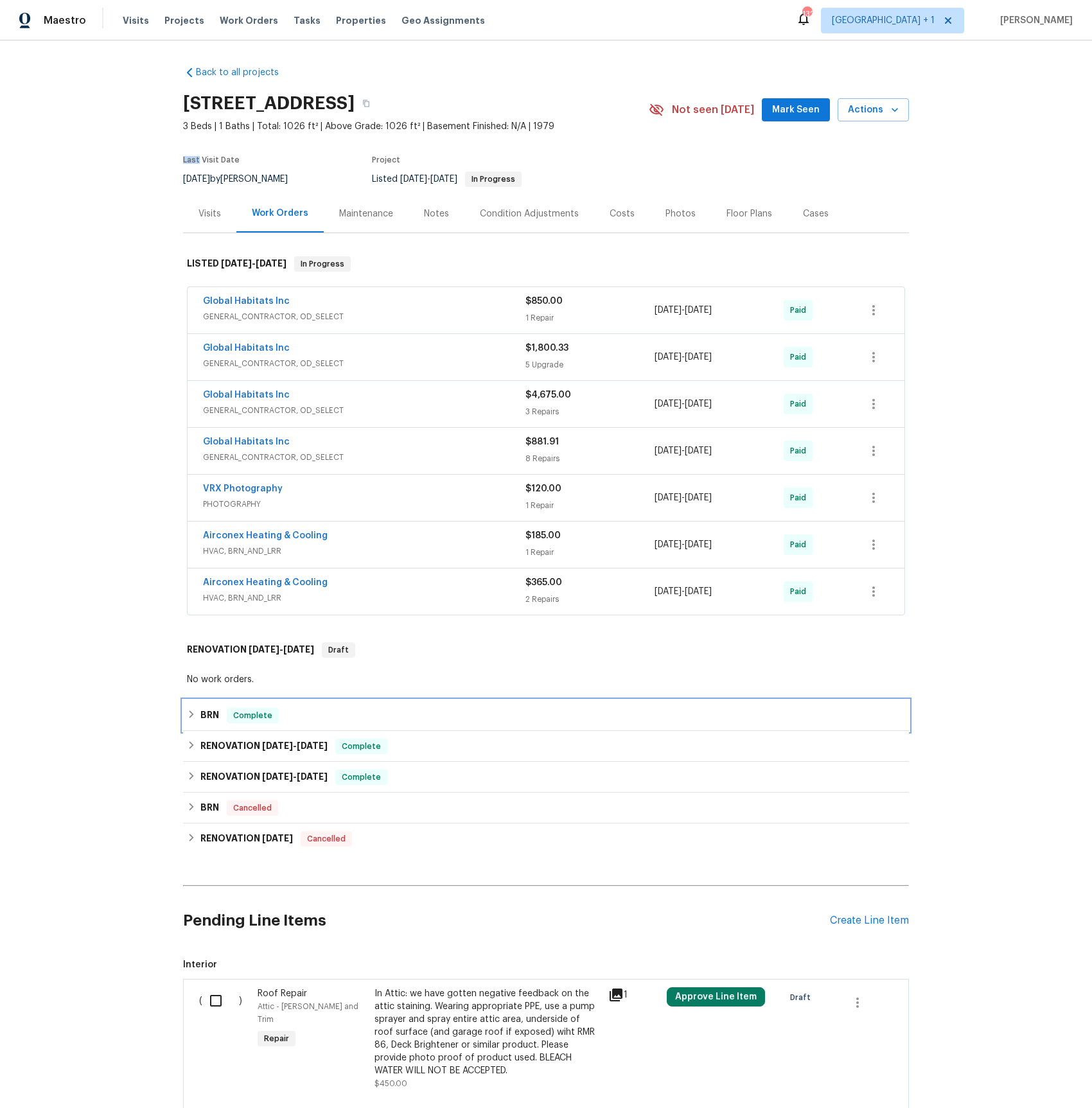
drag, startPoint x: 204, startPoint y: 712, endPoint x: 234, endPoint y: 739, distance: 40.4
click at [204, 712] on h6 "BRN" at bounding box center [210, 715] width 18 height 15
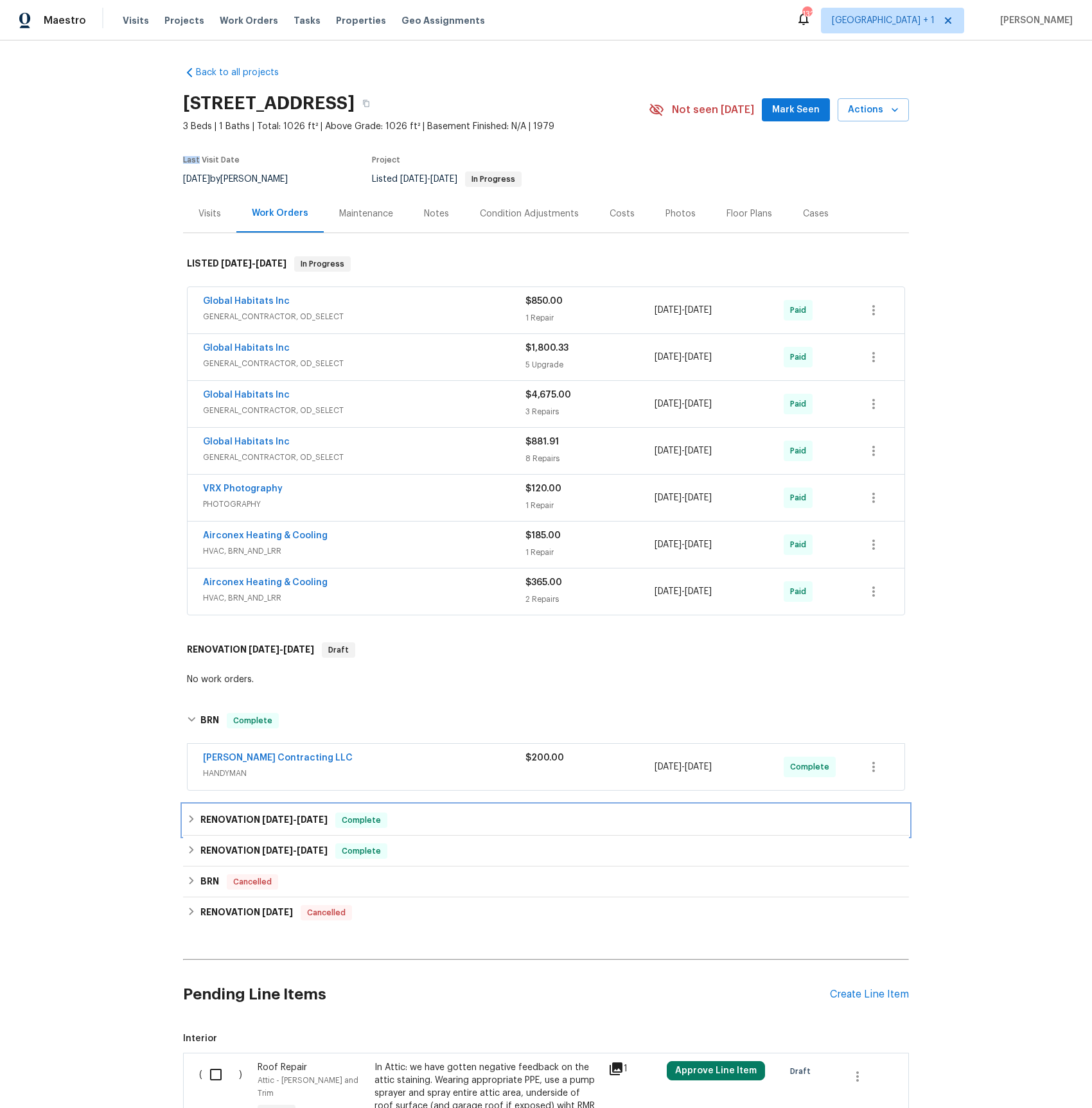
drag, startPoint x: 235, startPoint y: 819, endPoint x: 243, endPoint y: 813, distance: 10.0
click at [235, 819] on h6 "RENOVATION 12/14/24 - 12/14/24" at bounding box center [265, 820] width 128 height 15
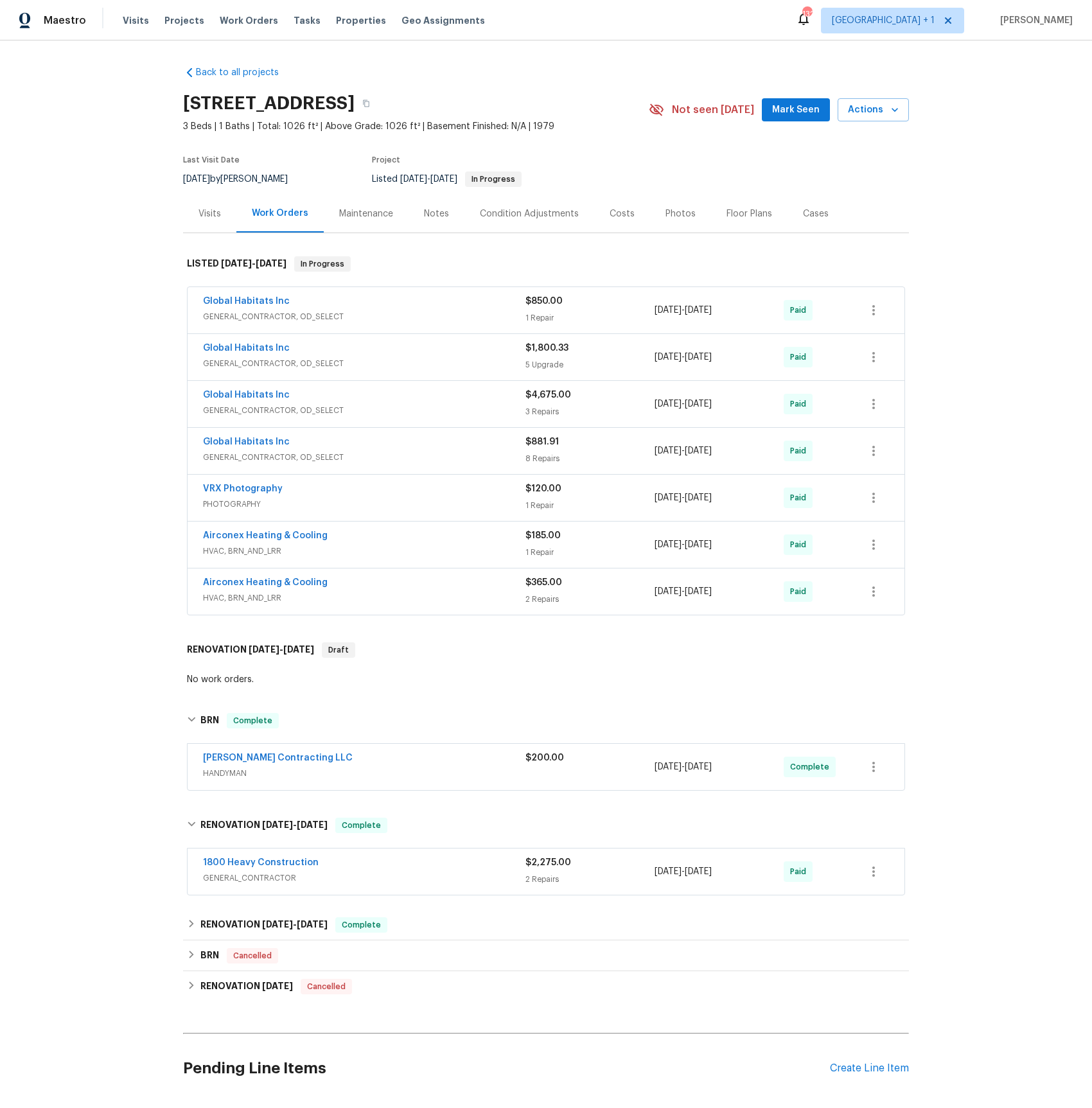
click at [239, 555] on span "HVAC, BRN_AND_LRR" at bounding box center [364, 551] width 322 height 13
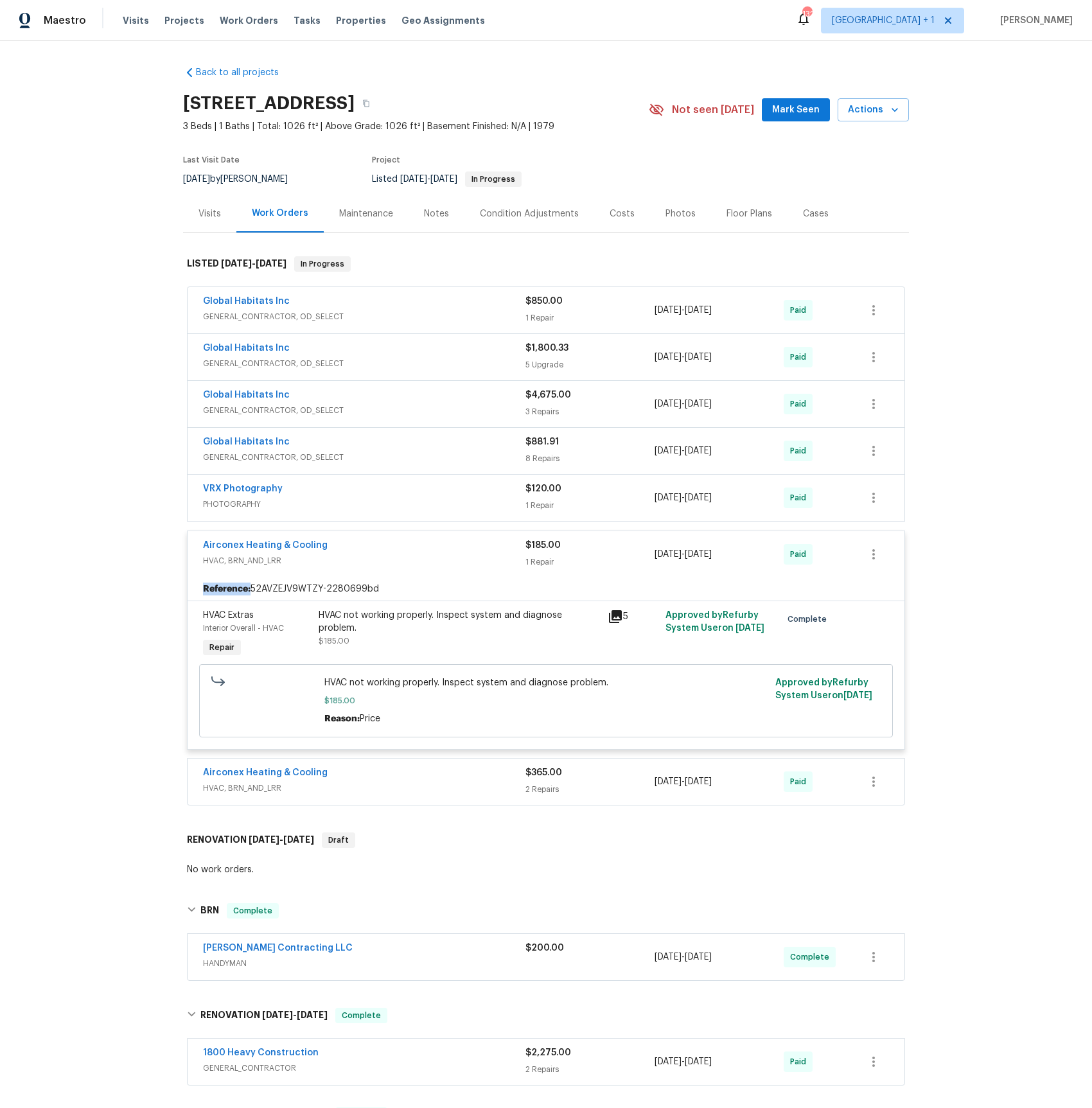
drag, startPoint x: 382, startPoint y: 591, endPoint x: 196, endPoint y: 591, distance: 186.0
click at [196, 591] on div "Reference: 52AVZEJV9WTZY-2280699bd" at bounding box center [546, 589] width 717 height 23
drag, startPoint x: 383, startPoint y: 591, endPoint x: 208, endPoint y: 591, distance: 175.0
click at [232, 593] on div "Reference: 52AVZEJV9WTZY-2280699bd" at bounding box center [546, 589] width 717 height 23
drag, startPoint x: 204, startPoint y: 591, endPoint x: 371, endPoint y: 595, distance: 167.0
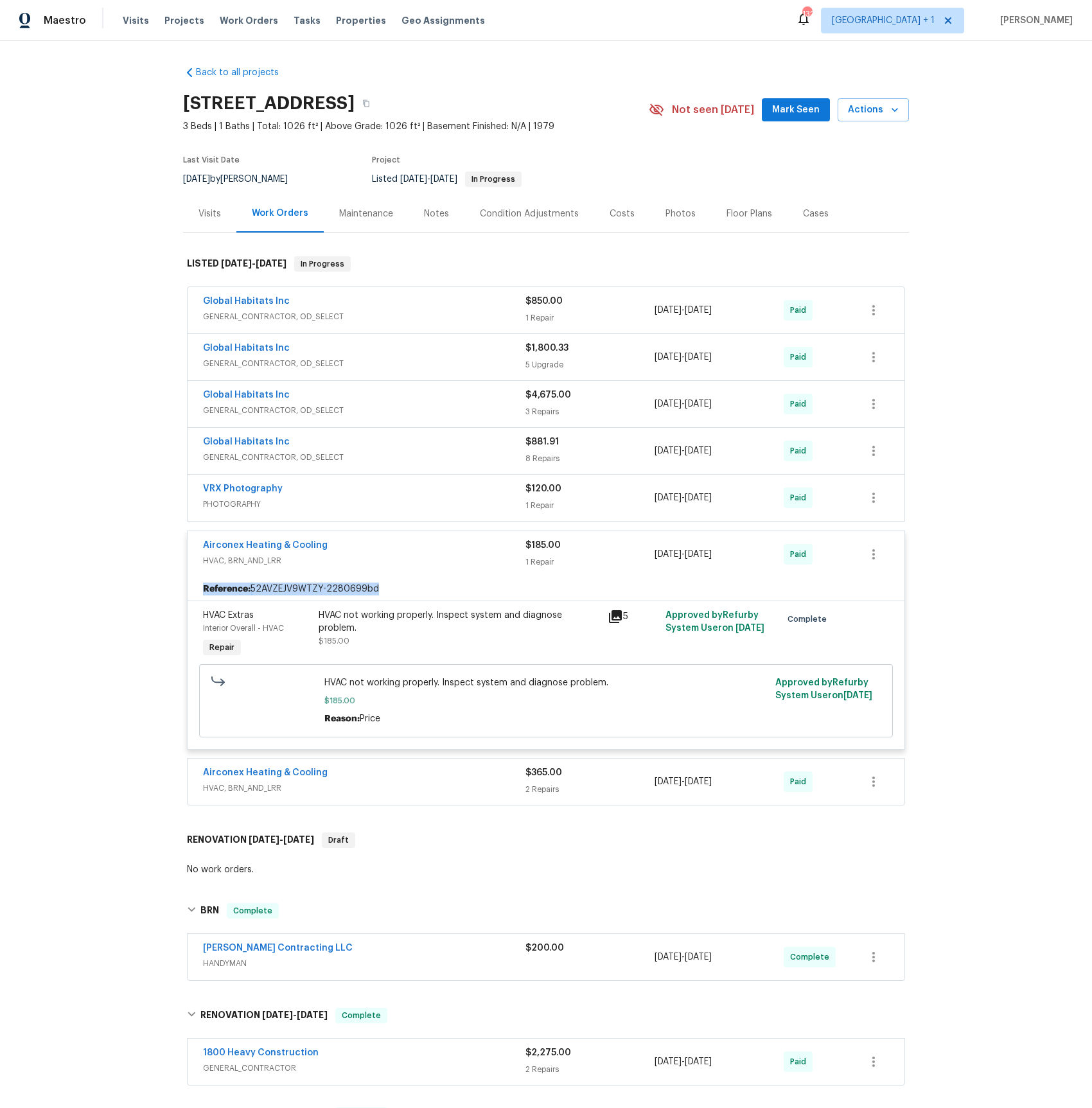
click at [372, 595] on div "Reference: 52AVZEJV9WTZY-2280699bd" at bounding box center [546, 589] width 717 height 23
click at [273, 546] on link "Airconex Heating & Cooling" at bounding box center [265, 545] width 125 height 9
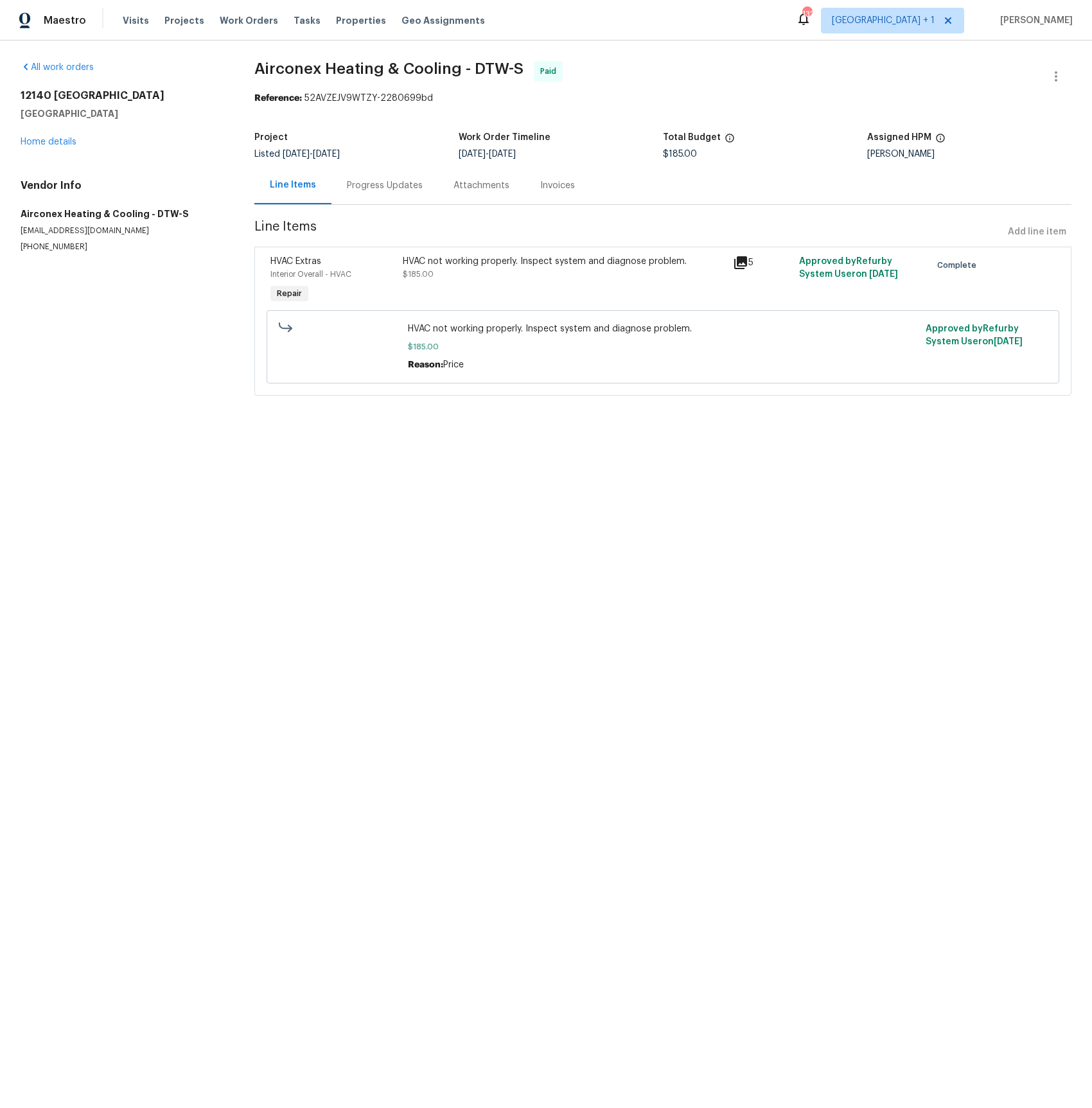
drag, startPoint x: 554, startPoint y: 181, endPoint x: 608, endPoint y: 209, distance: 60.8
click at [554, 181] on div "Invoices" at bounding box center [557, 186] width 34 height 13
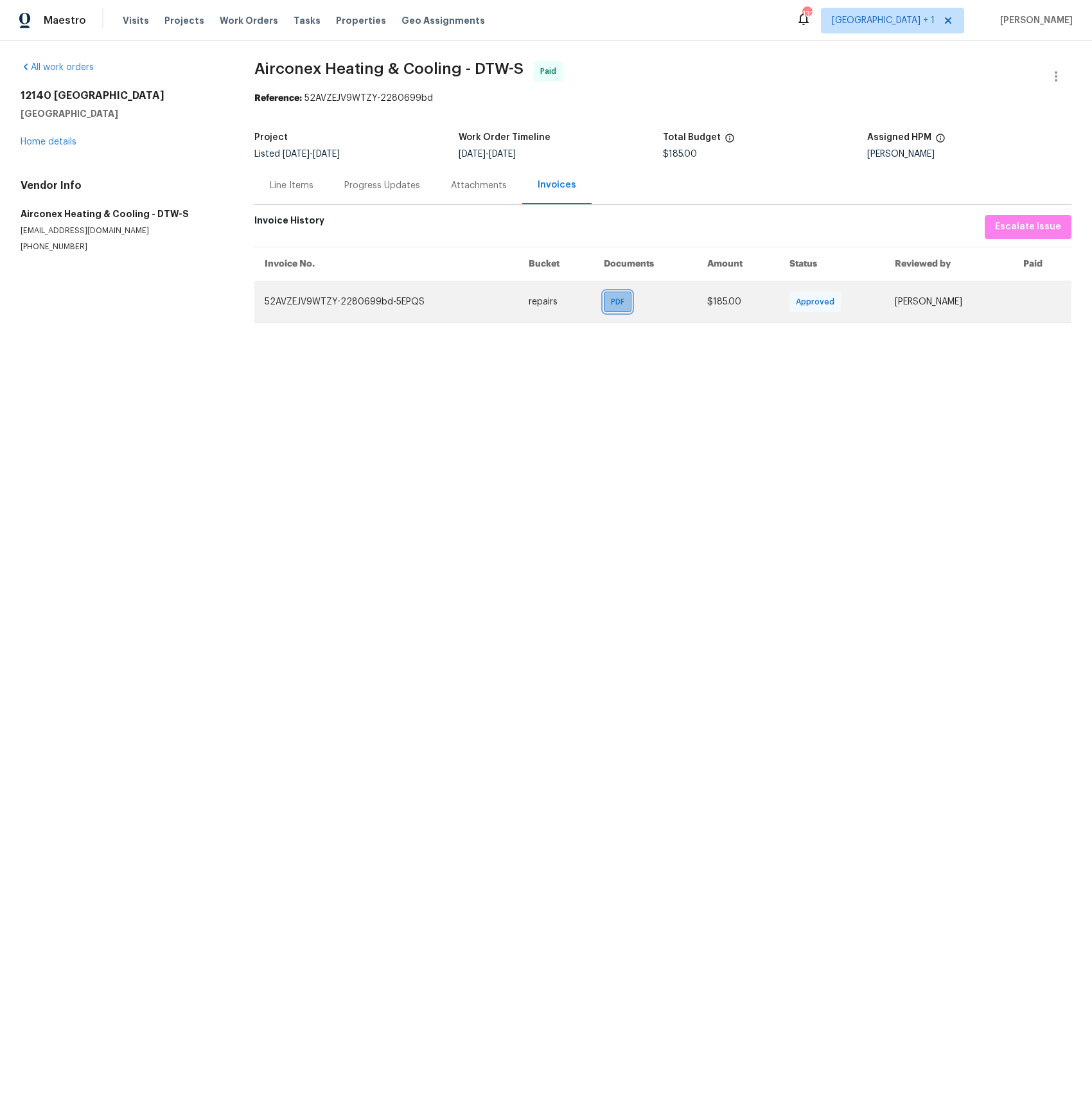
click at [611, 297] on span "PDF" at bounding box center [620, 302] width 18 height 13
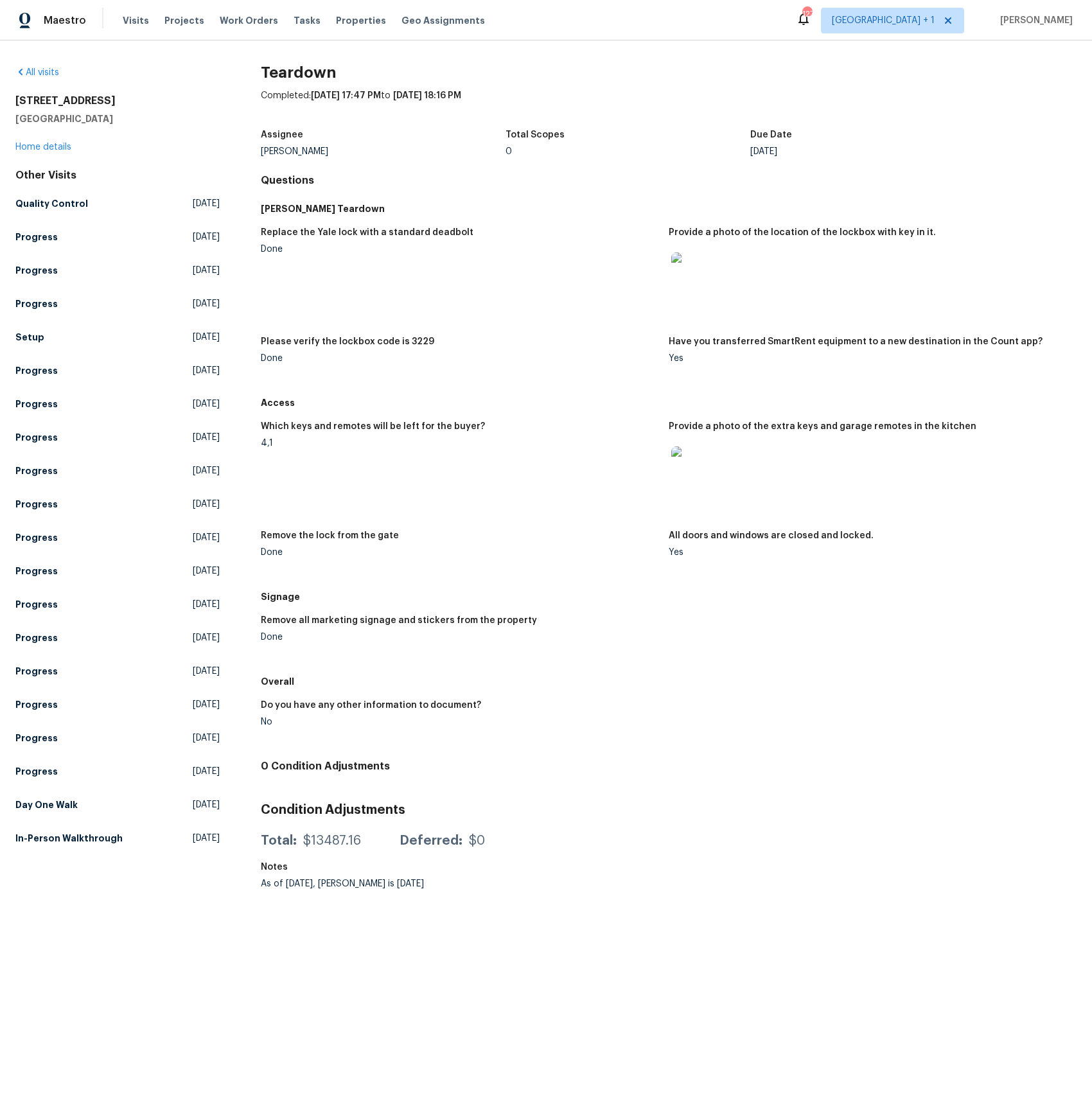
click at [696, 472] on img at bounding box center [692, 467] width 41 height 41
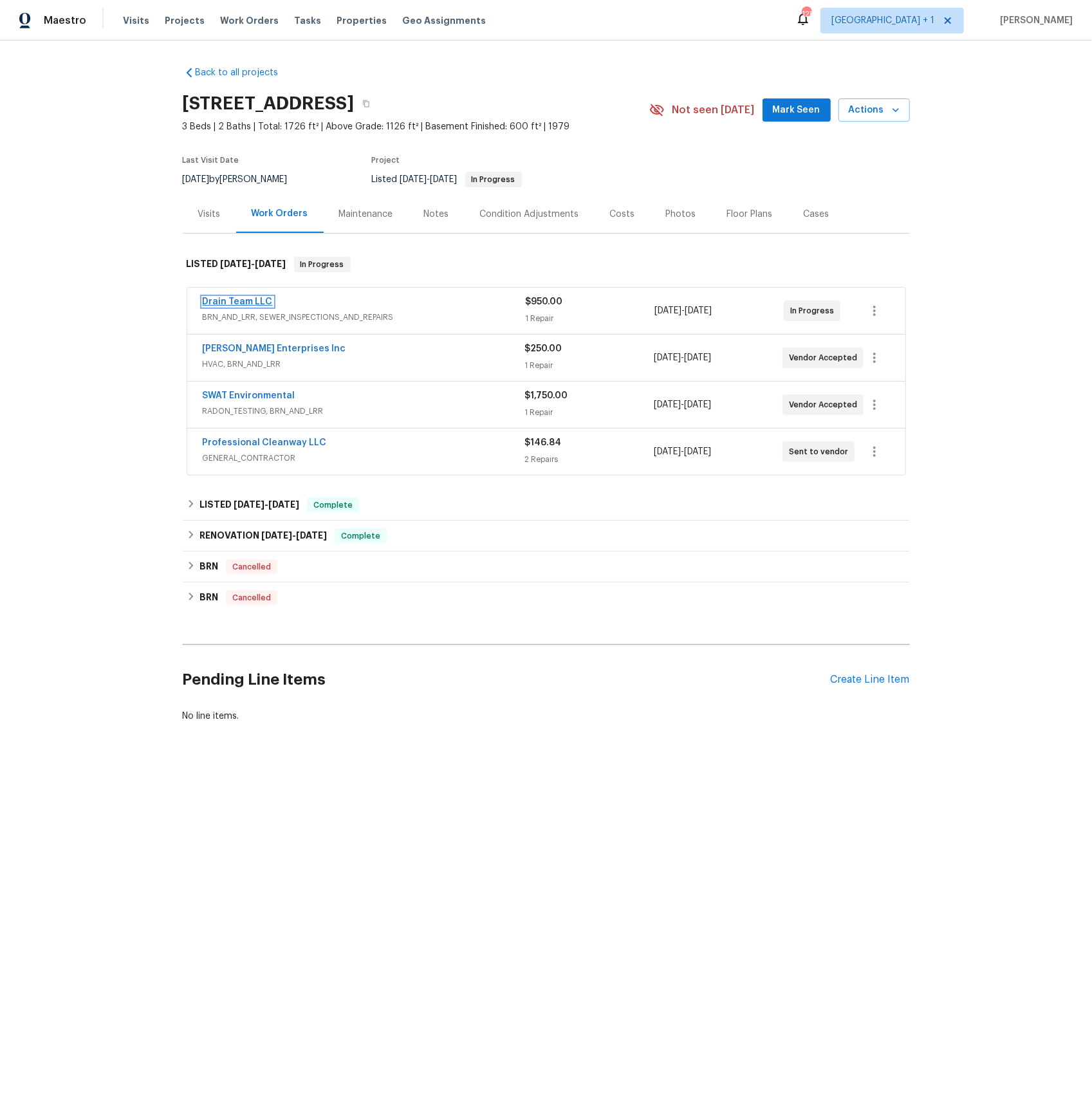
click at [255, 305] on link "Drain Team LLC" at bounding box center [238, 302] width 70 height 9
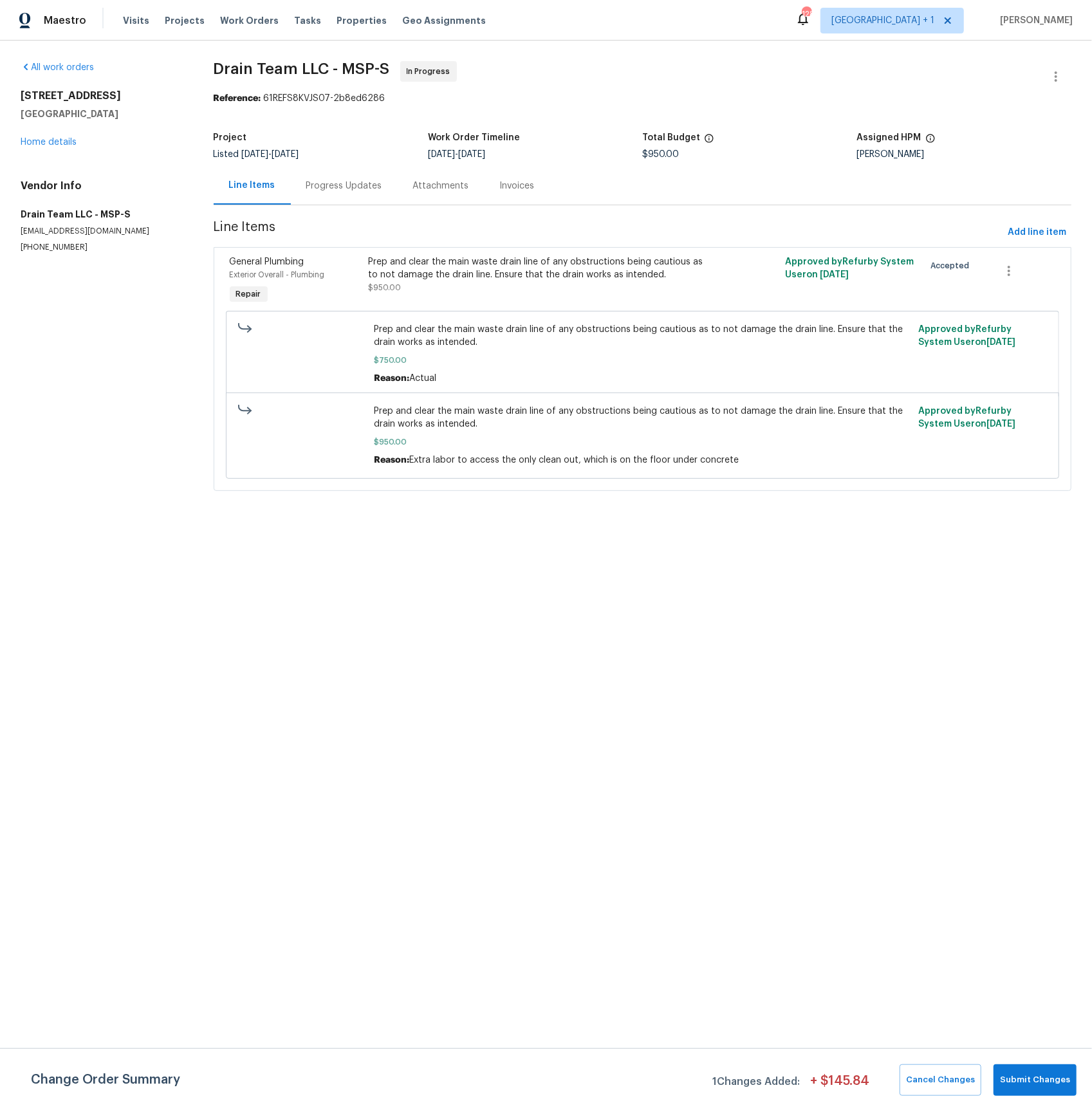
click at [366, 191] on div "Progress Updates" at bounding box center [343, 186] width 76 height 13
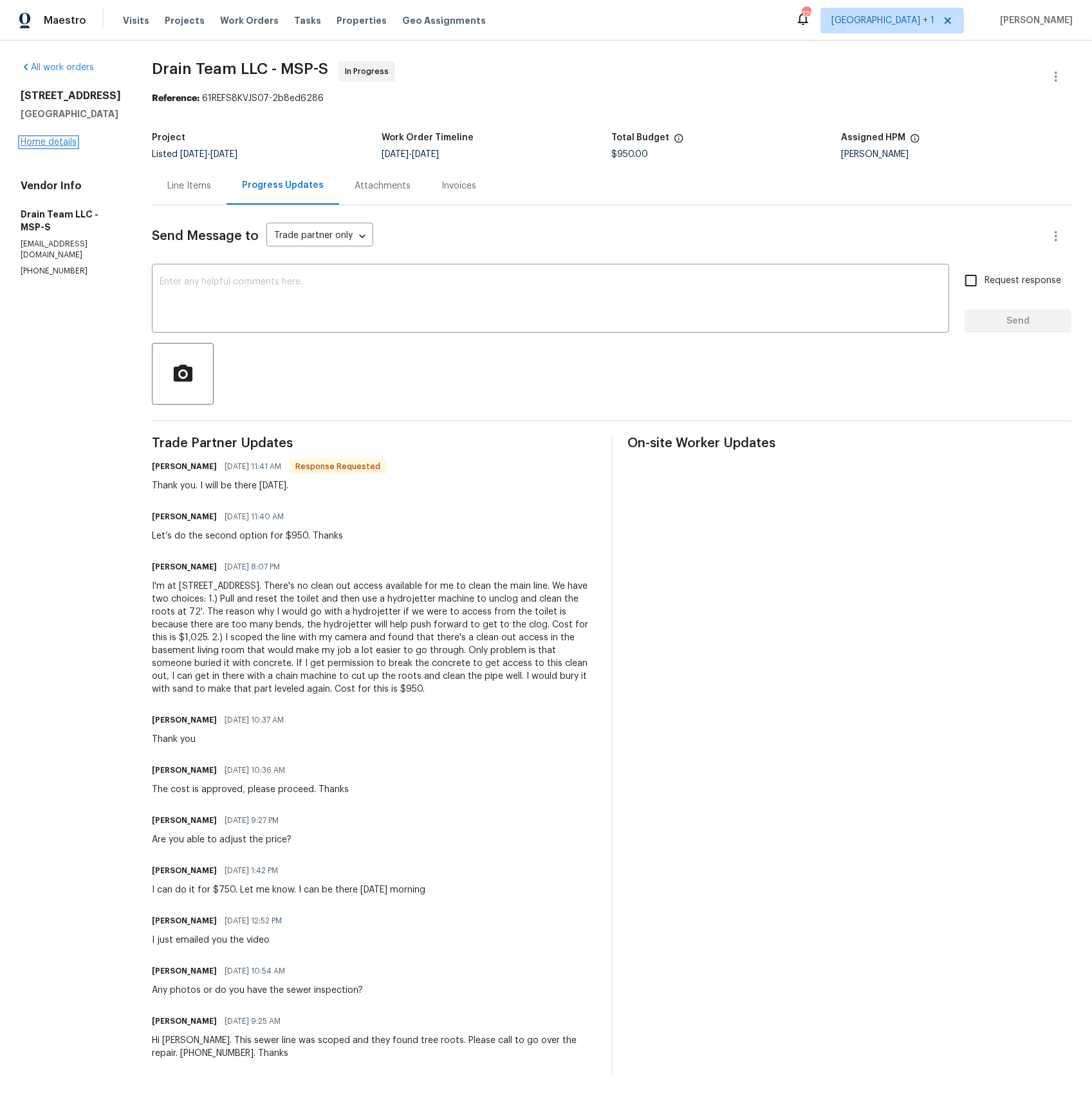
click at [43, 147] on link "Home details" at bounding box center [48, 142] width 56 height 9
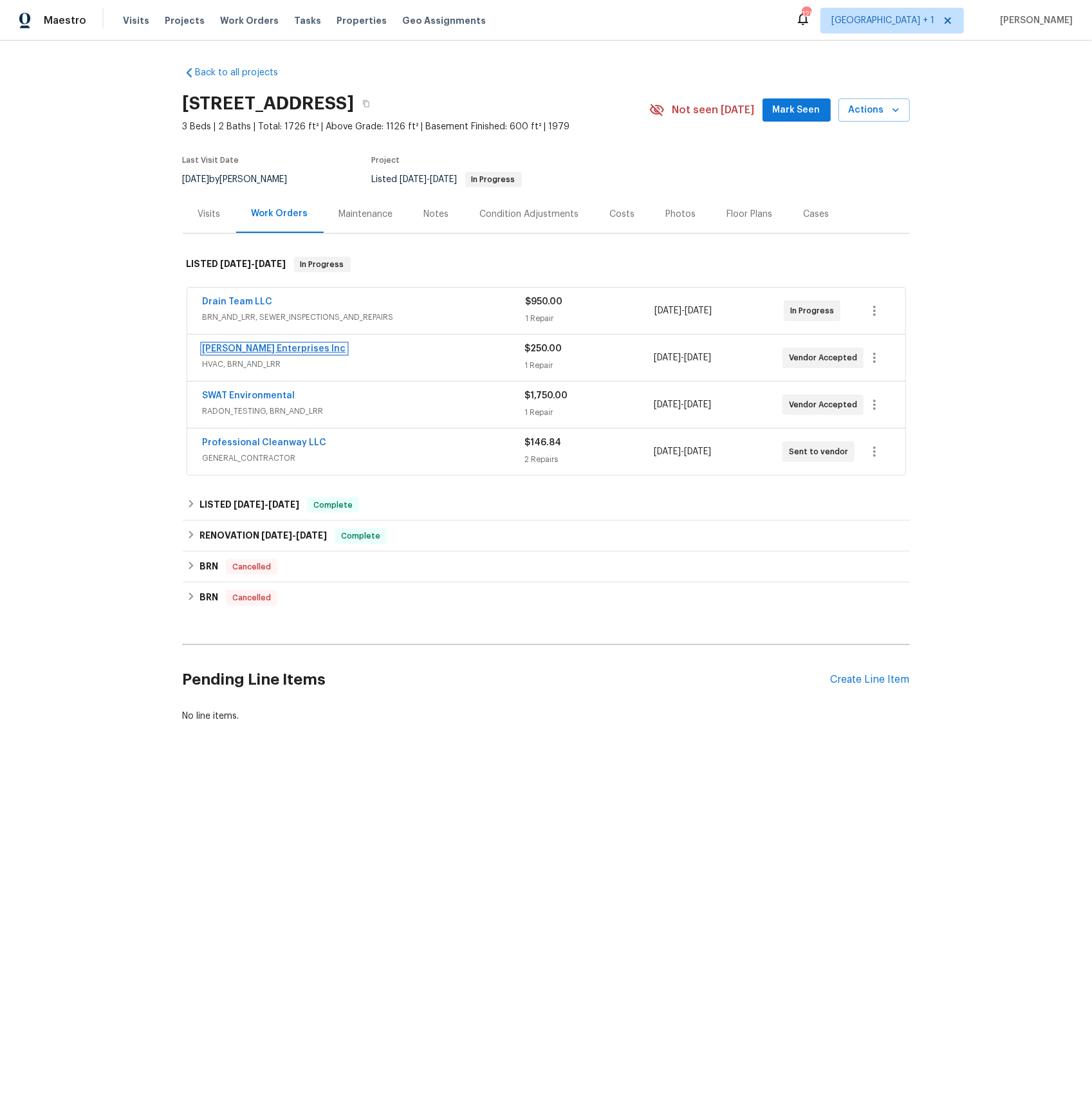
click at [221, 351] on link "Deschene Enterprises Inc" at bounding box center [274, 349] width 144 height 9
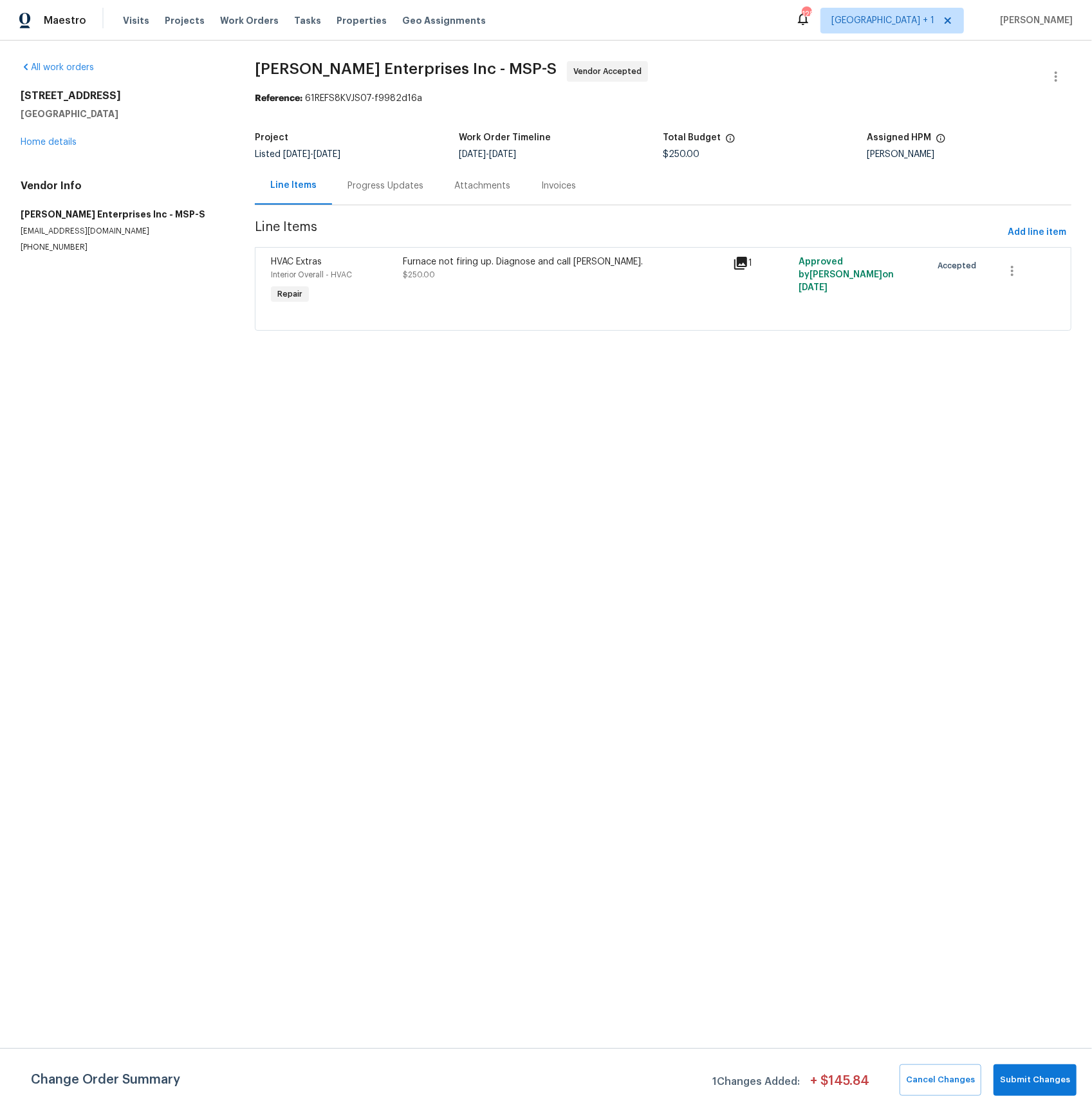
click at [394, 192] on div "Progress Updates" at bounding box center [385, 186] width 76 height 13
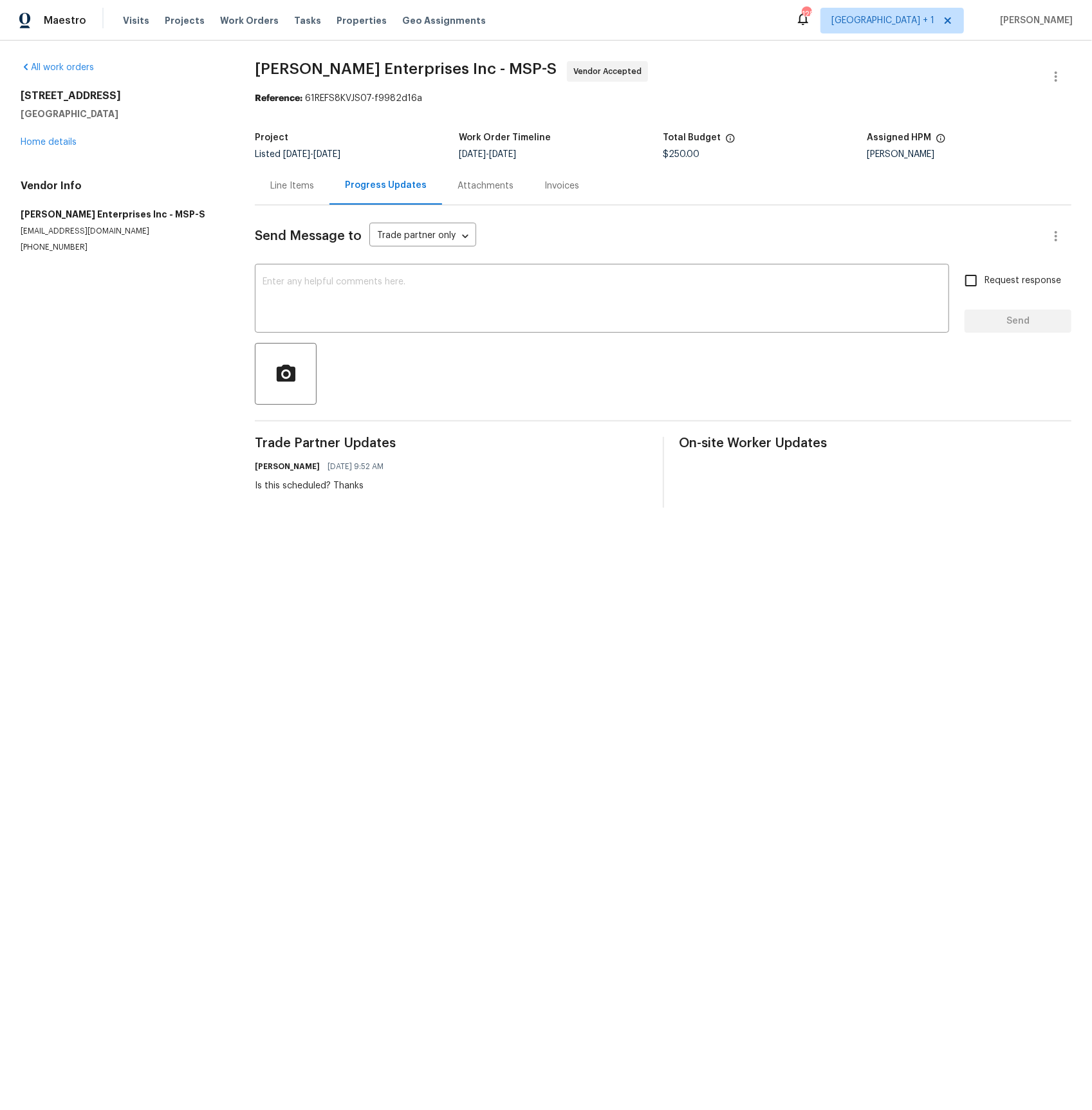
drag, startPoint x: 301, startPoint y: 185, endPoint x: 248, endPoint y: 184, distance: 53.0
click at [300, 185] on div "Line Items" at bounding box center [292, 186] width 44 height 13
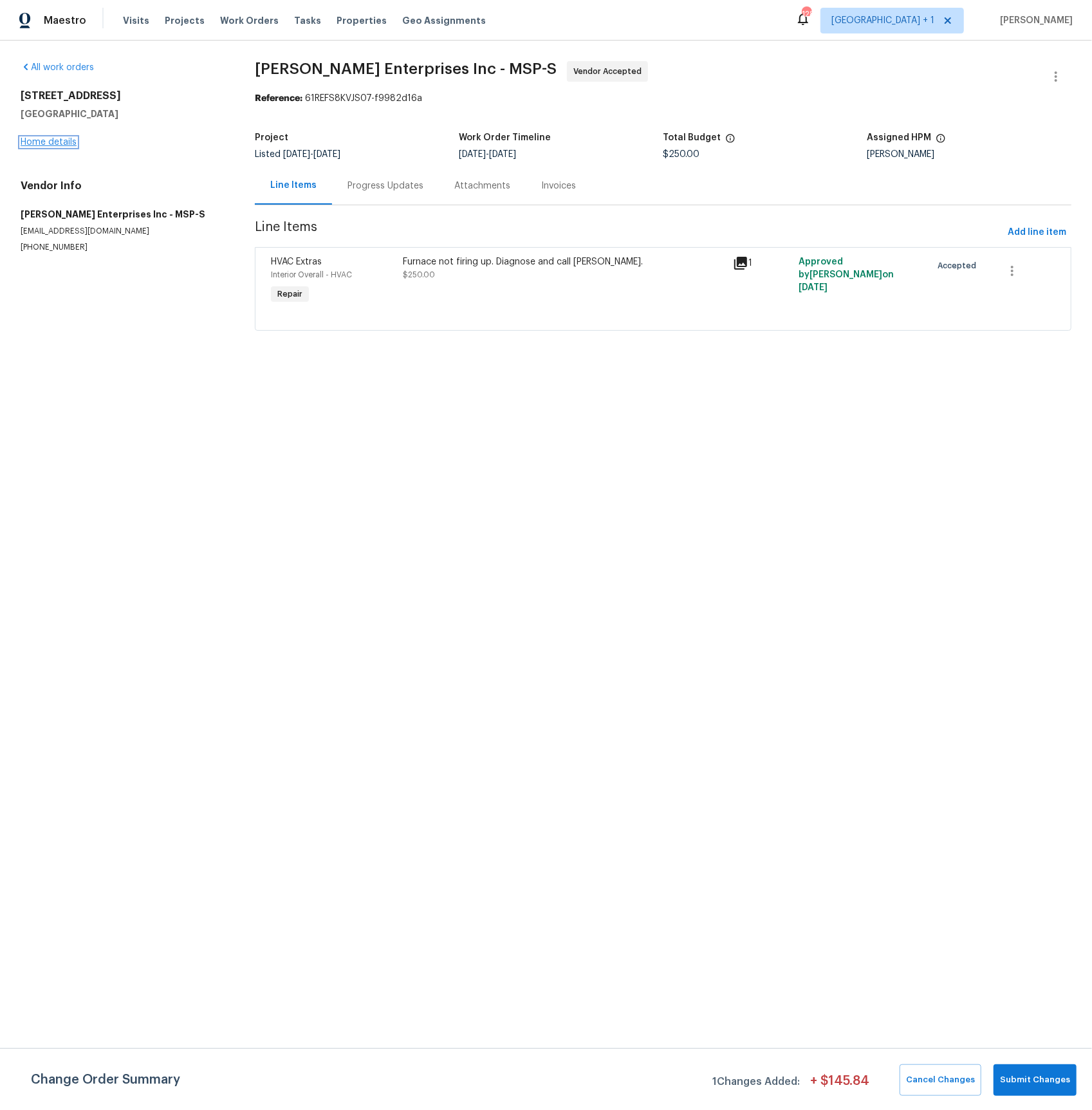
click at [60, 145] on link "Home details" at bounding box center [48, 142] width 56 height 9
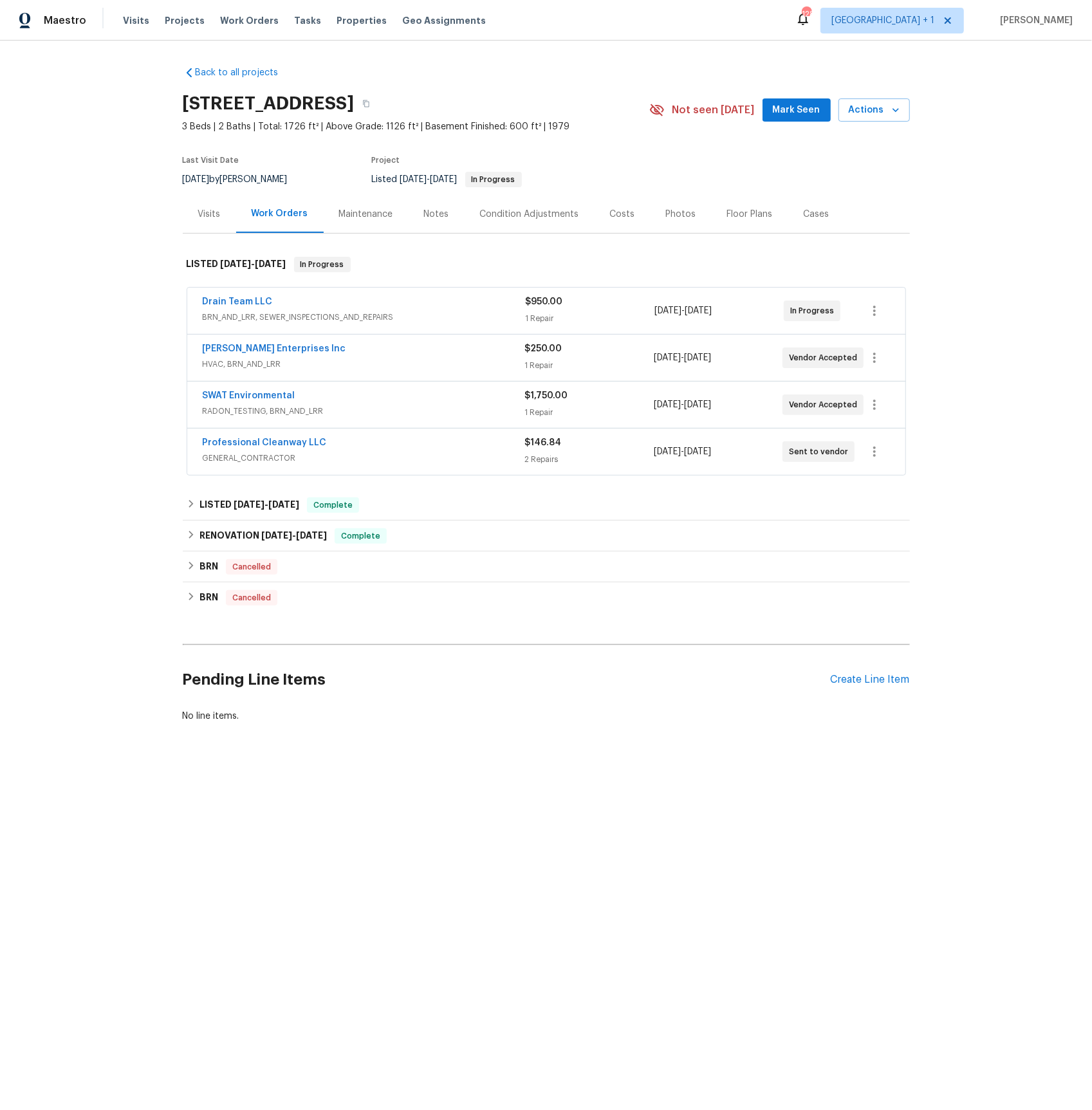
click at [257, 460] on span "GENERAL_CONTRACTOR" at bounding box center [363, 458] width 322 height 13
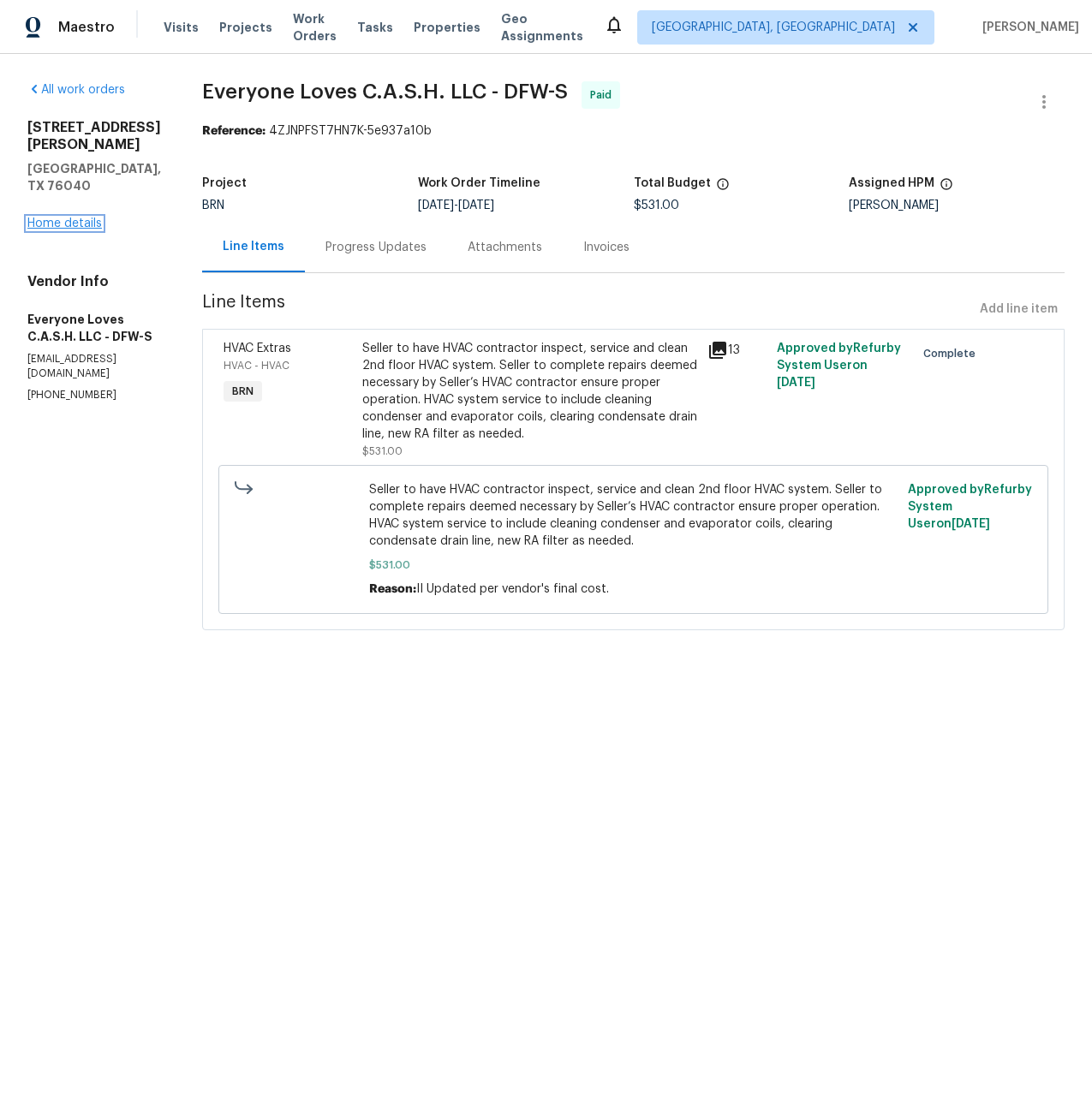
click at [74, 218] on link "Home details" at bounding box center [64, 224] width 74 height 12
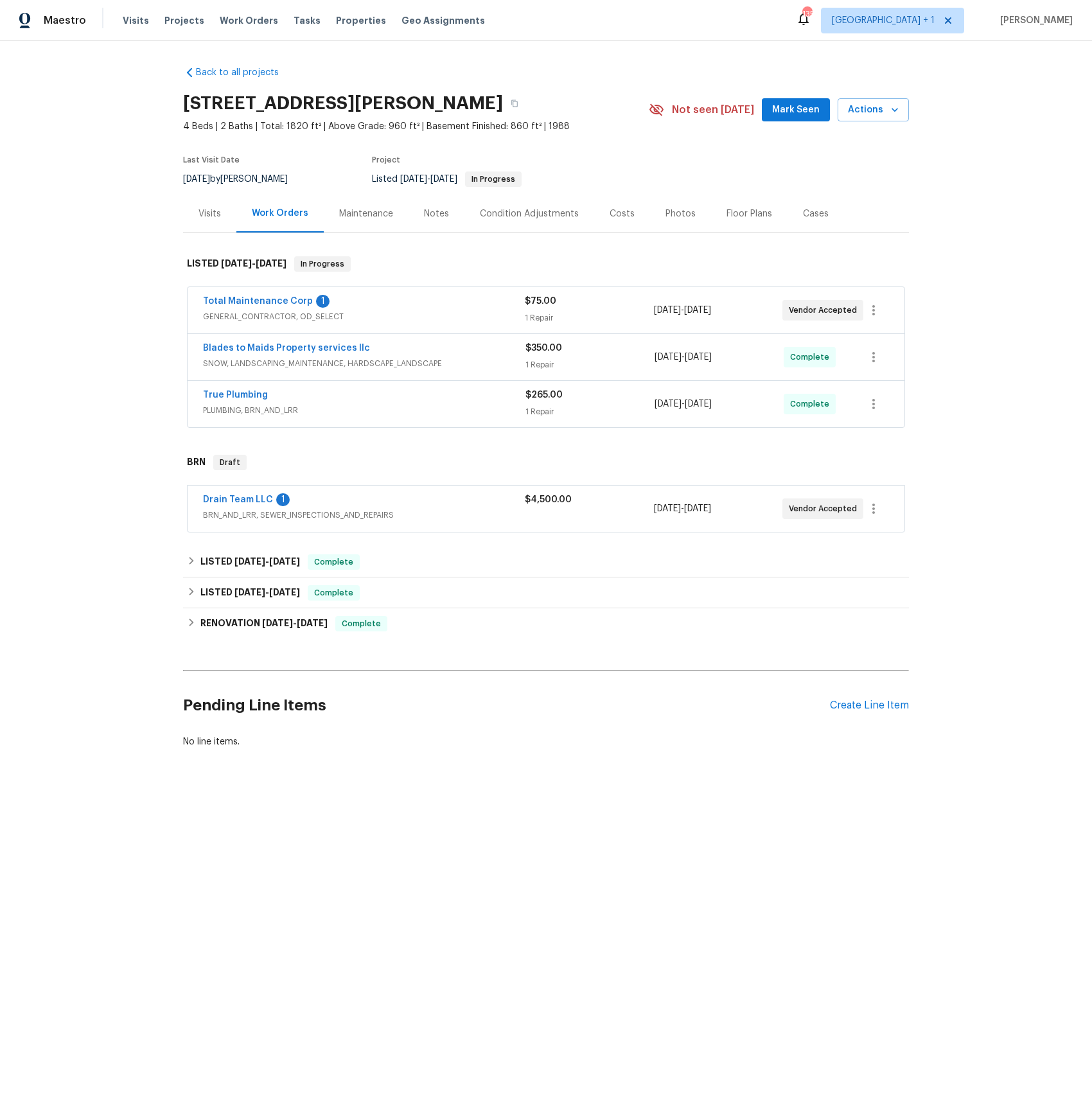
click at [244, 515] on span "BRN_AND_LRR, SEWER_INSPECTIONS_AND_REPAIRS" at bounding box center [364, 515] width 322 height 13
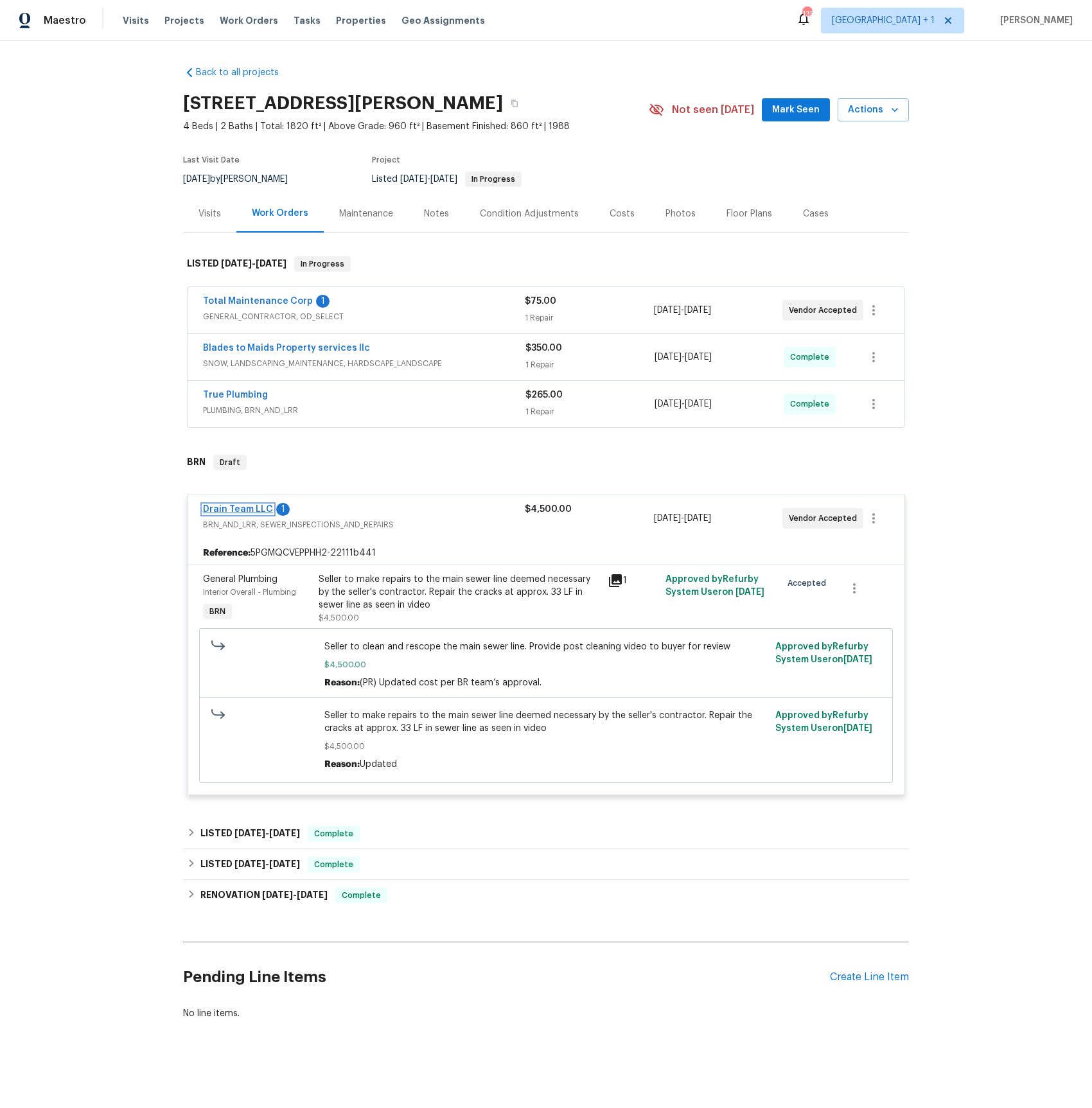
click at [232, 511] on link "Drain Team LLC" at bounding box center [238, 509] width 70 height 9
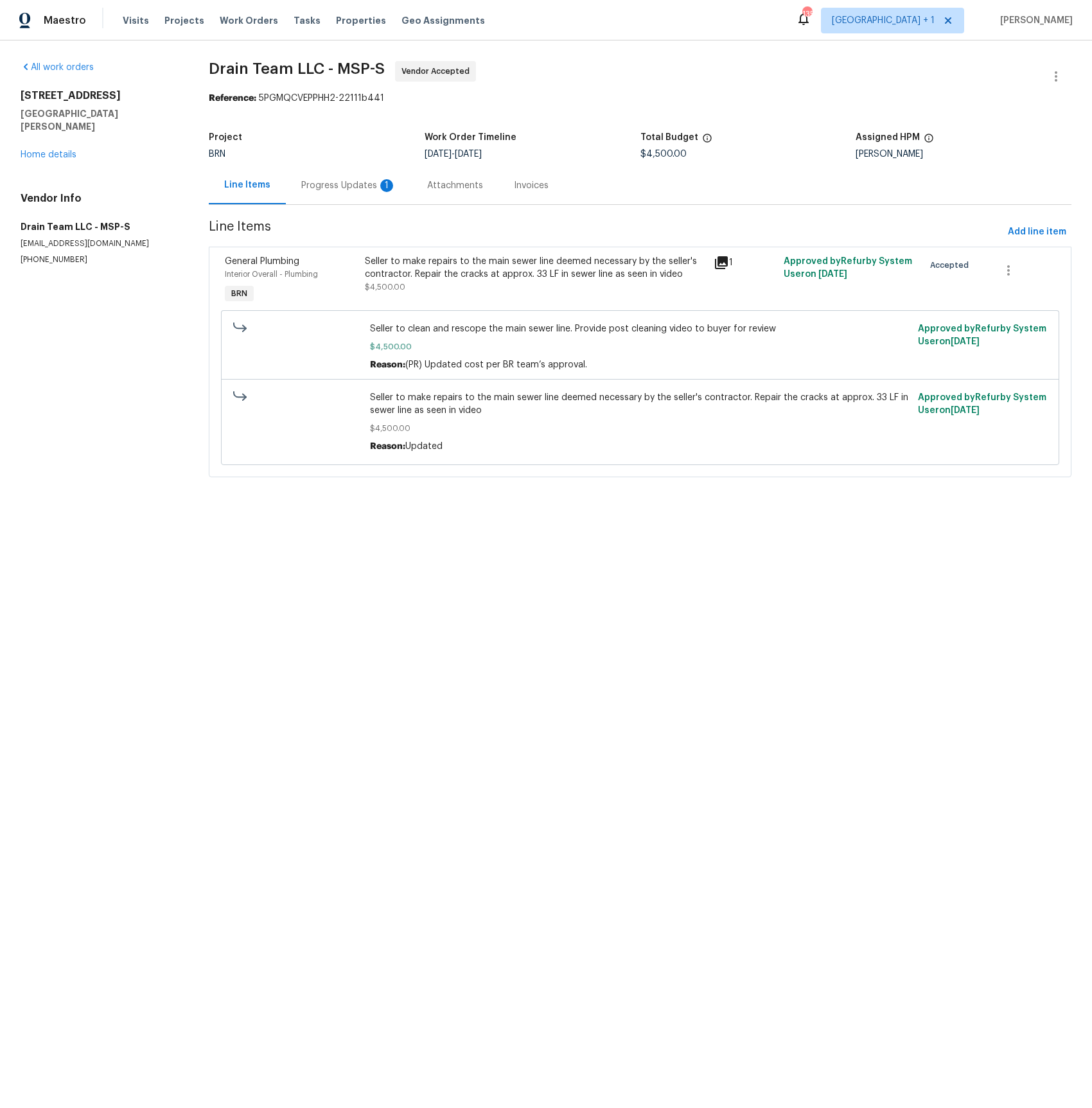
click at [333, 184] on div "Progress Updates 1" at bounding box center [349, 186] width 95 height 13
